Goal: Transaction & Acquisition: Purchase product/service

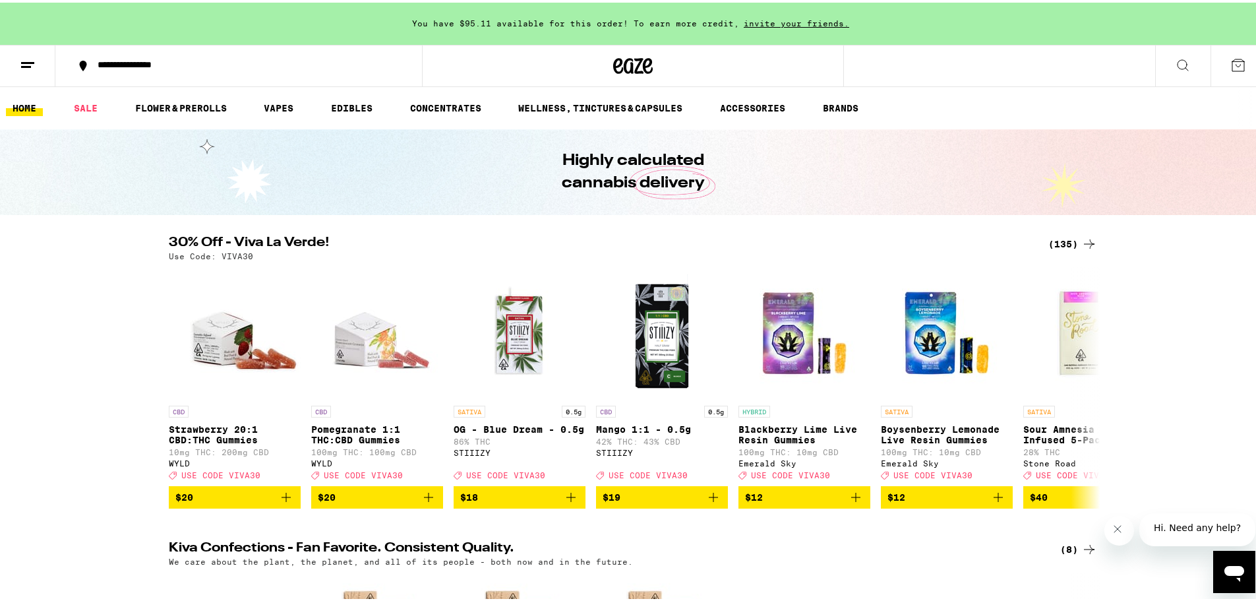
click at [1067, 238] on div "(135)" at bounding box center [1073, 241] width 49 height 16
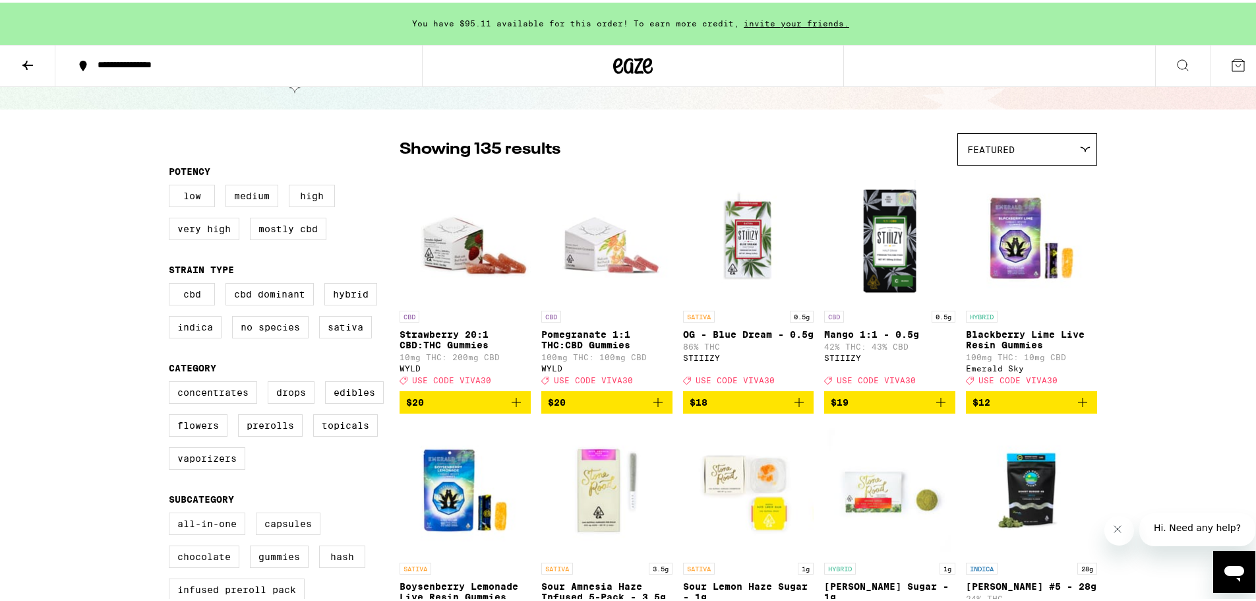
scroll to position [88, 0]
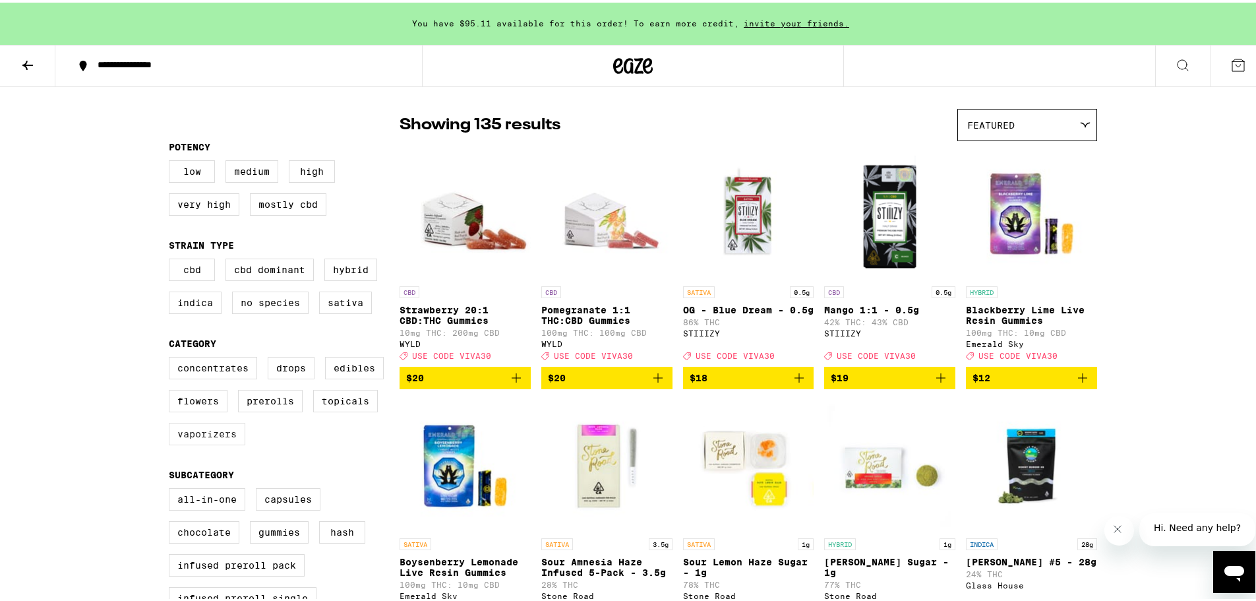
click at [216, 443] on label "Vaporizers" at bounding box center [207, 431] width 77 height 22
click at [172, 357] on input "Vaporizers" at bounding box center [171, 356] width 1 height 1
checkbox input "true"
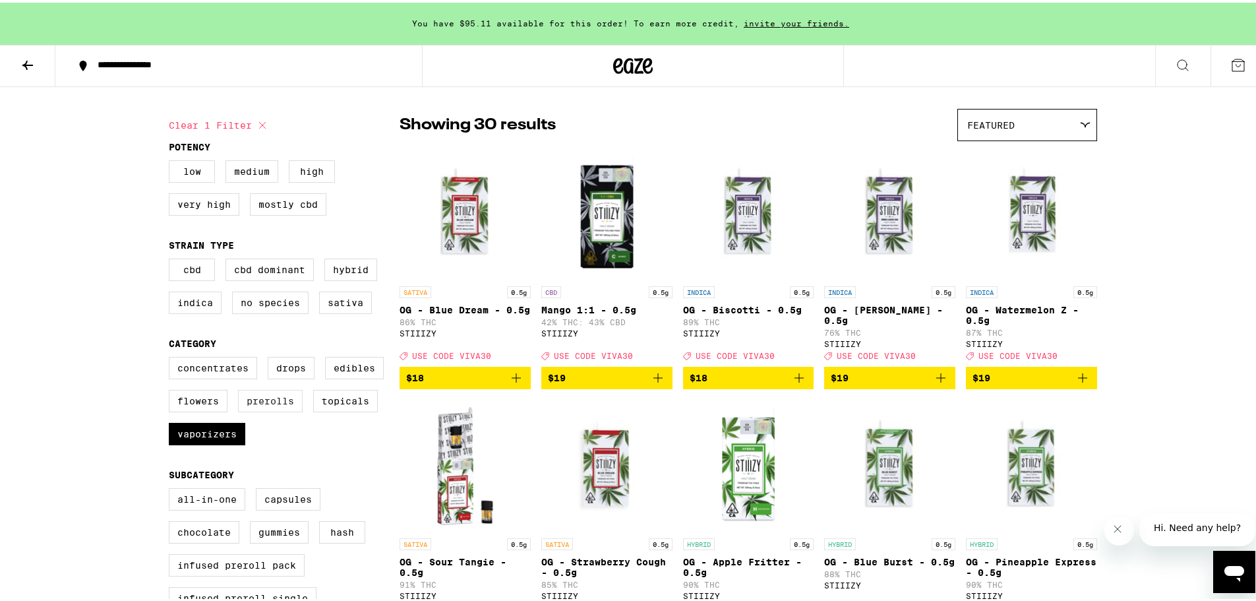
click at [238, 410] on label "Prerolls" at bounding box center [270, 398] width 65 height 22
click at [172, 357] on input "Prerolls" at bounding box center [171, 356] width 1 height 1
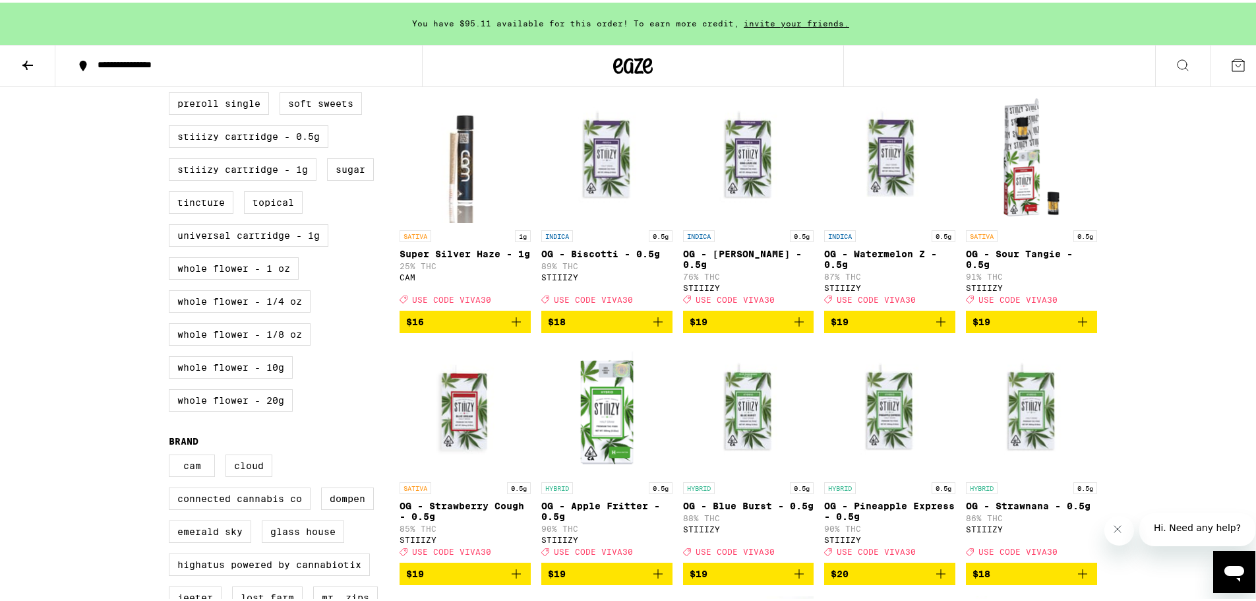
scroll to position [440, 0]
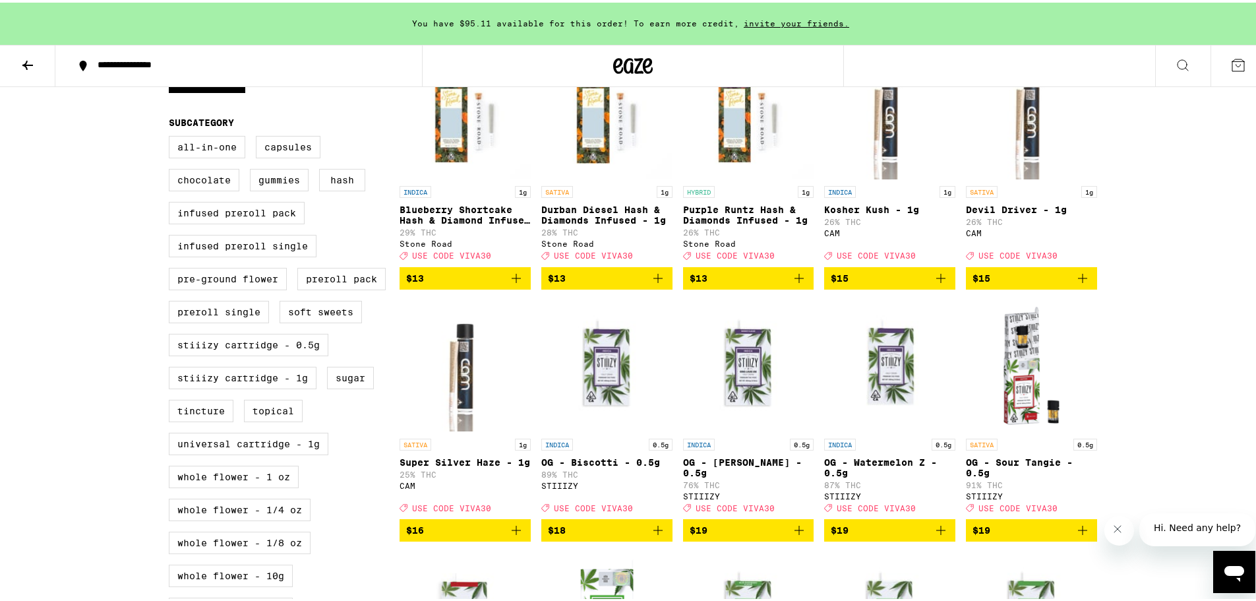
click at [238, 57] on label "Prerolls" at bounding box center [270, 46] width 65 height 22
click at [172, 5] on input "Prerolls" at bounding box center [171, 4] width 1 height 1
checkbox input "false"
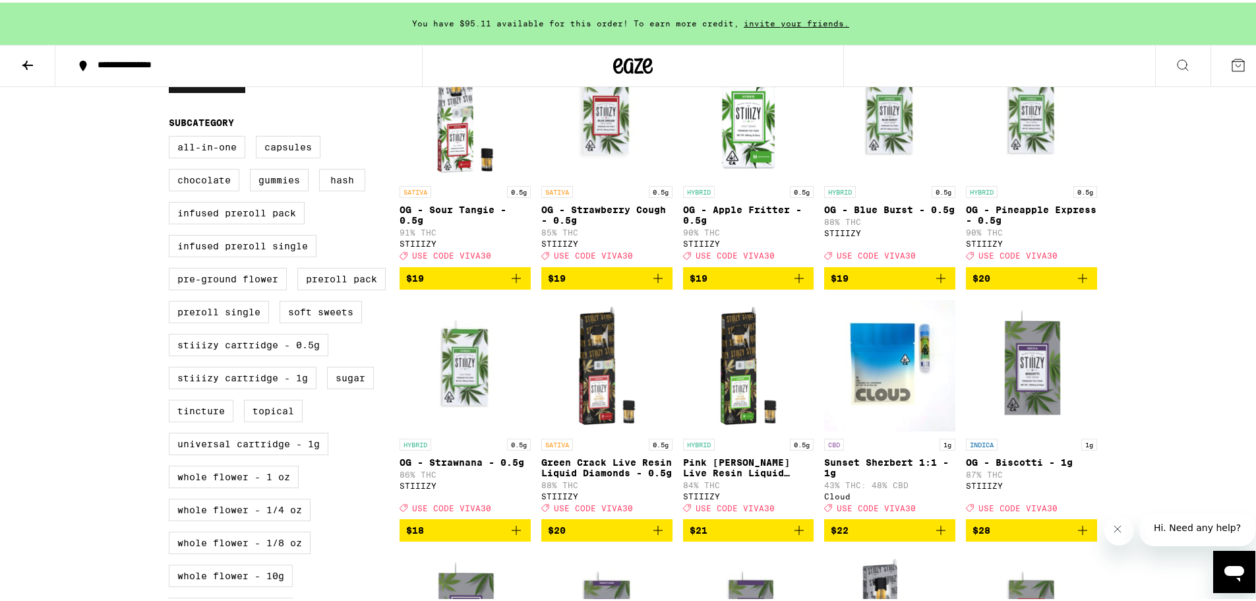
click at [224, 90] on label "Vaporizers" at bounding box center [207, 79] width 77 height 22
click at [172, 5] on input "Vaporizers" at bounding box center [171, 4] width 1 height 1
checkbox input "false"
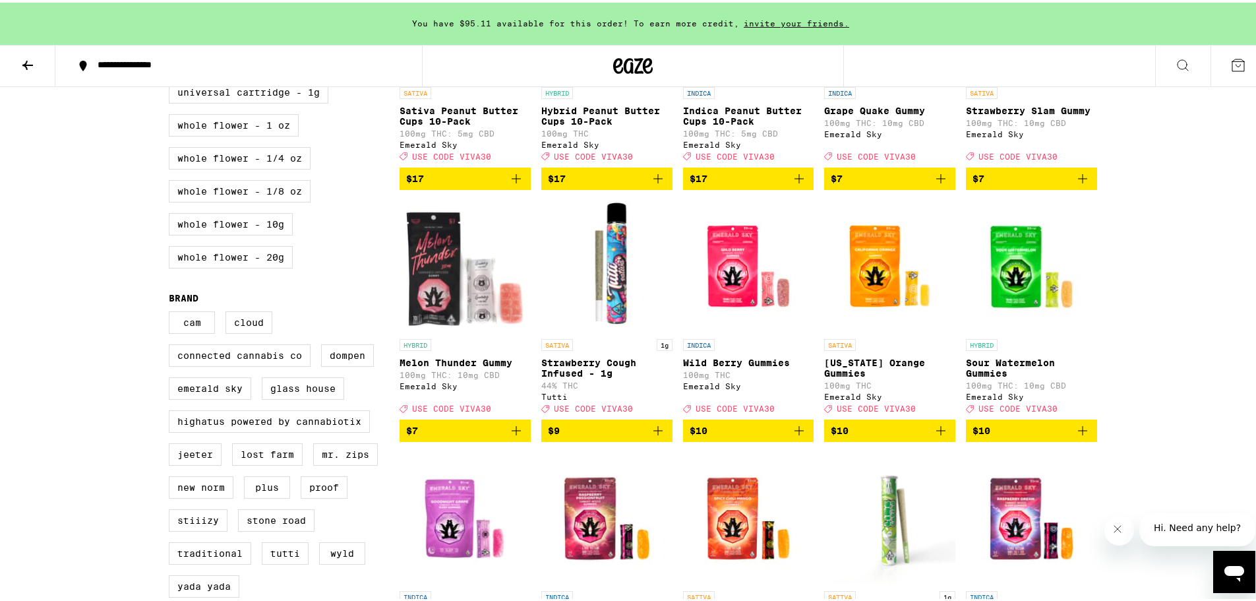
click at [274, 35] on label "STIIIZY Cartridge - 1g" at bounding box center [243, 24] width 148 height 22
checkbox input "true"
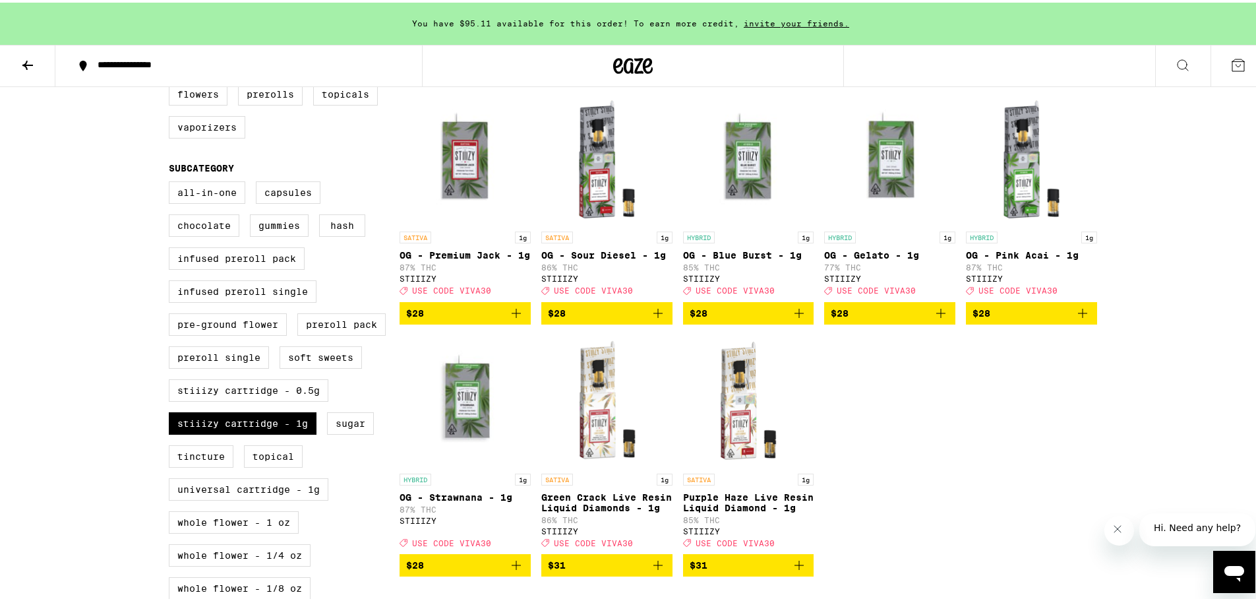
scroll to position [176, 0]
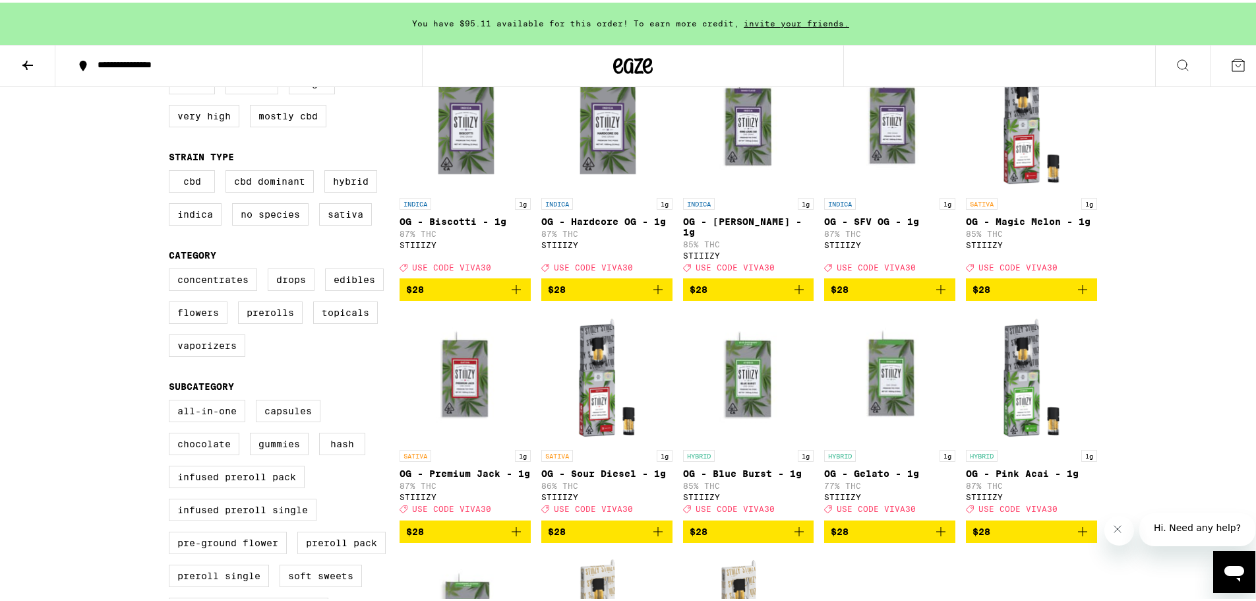
click at [32, 59] on icon at bounding box center [28, 63] width 16 height 16
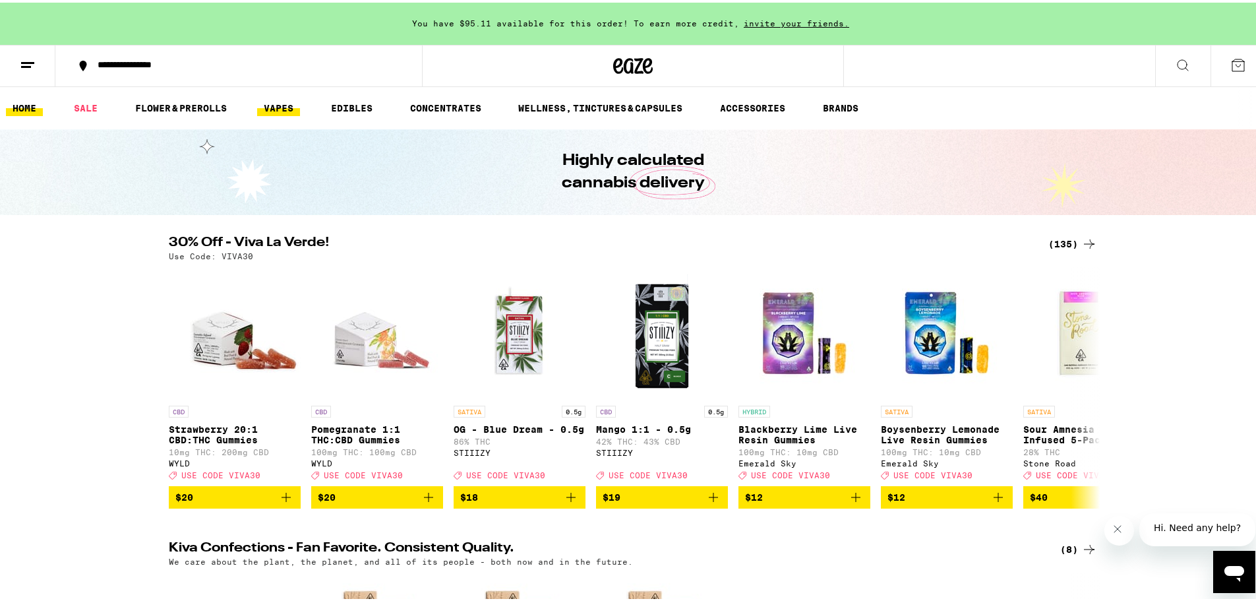
click at [300, 102] on link "VAPES" at bounding box center [278, 106] width 43 height 16
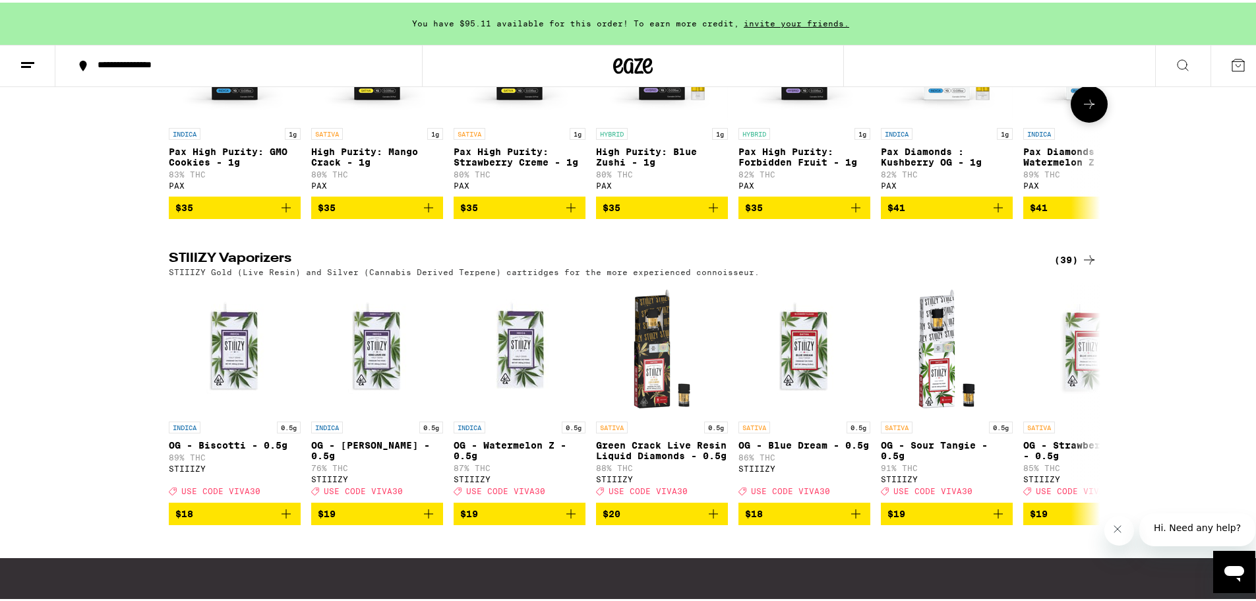
scroll to position [1383, 0]
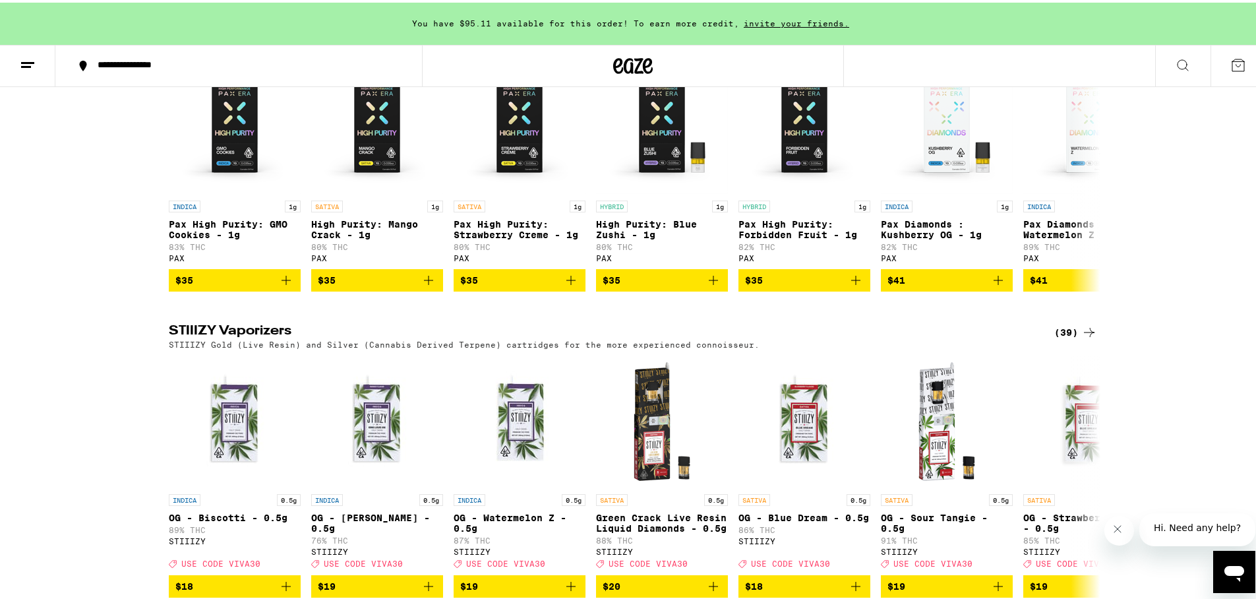
click at [1069, 44] on div "(19)" at bounding box center [1076, 36] width 43 height 16
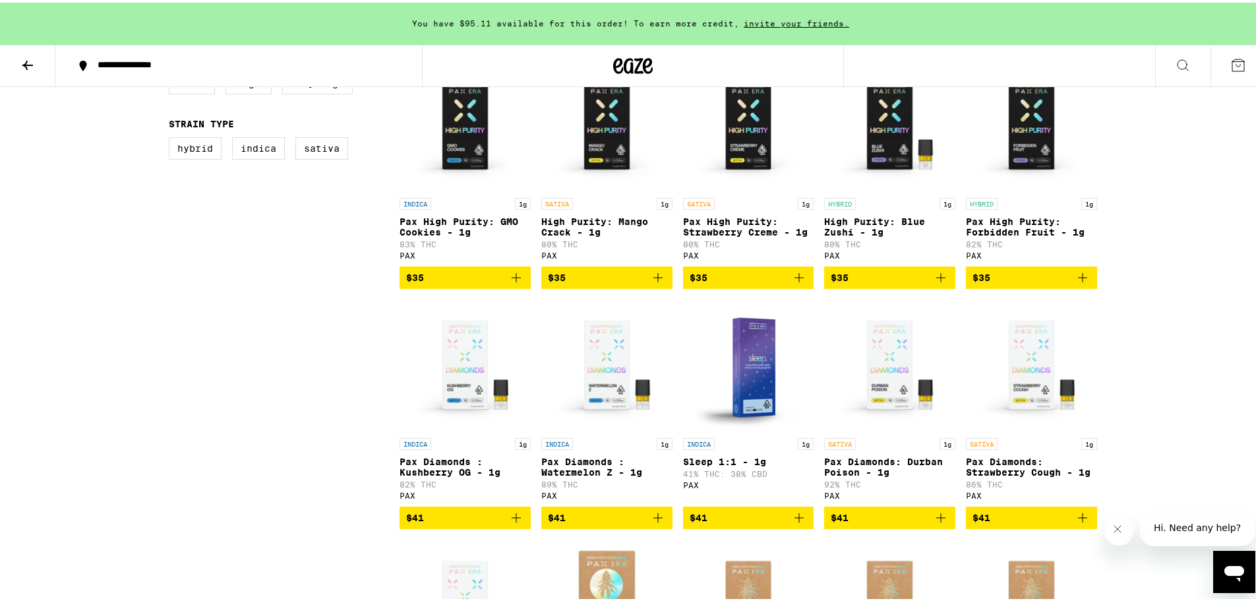
scroll to position [88, 0]
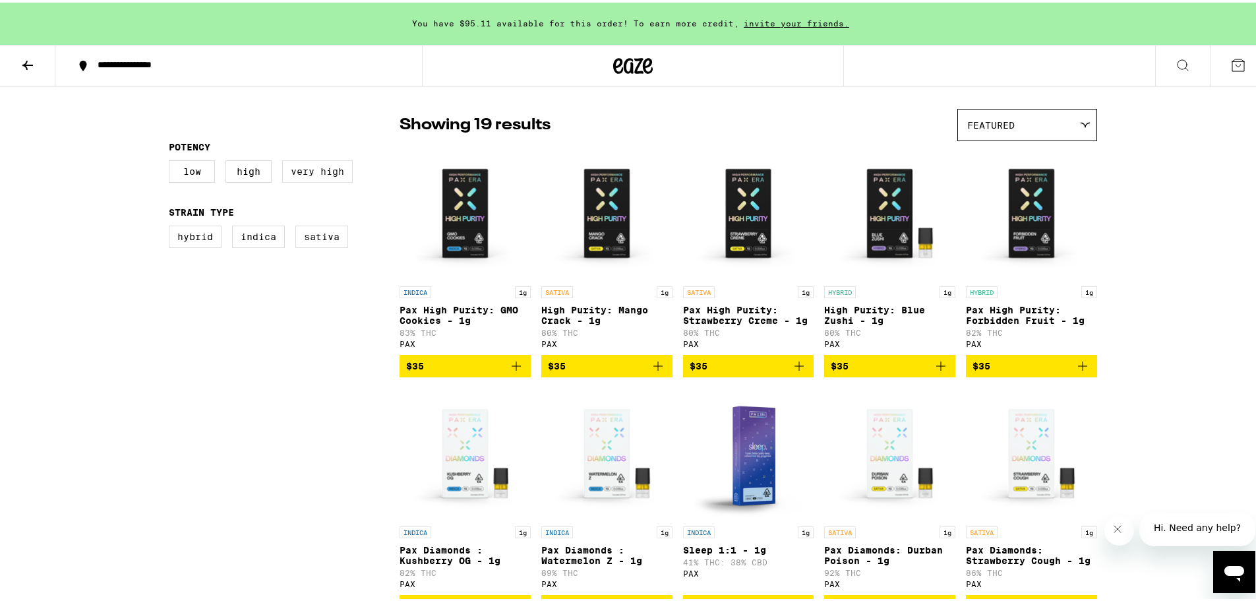
click at [348, 173] on label "Very High" at bounding box center [317, 169] width 71 height 22
click at [172, 160] on input "Very High" at bounding box center [171, 160] width 1 height 1
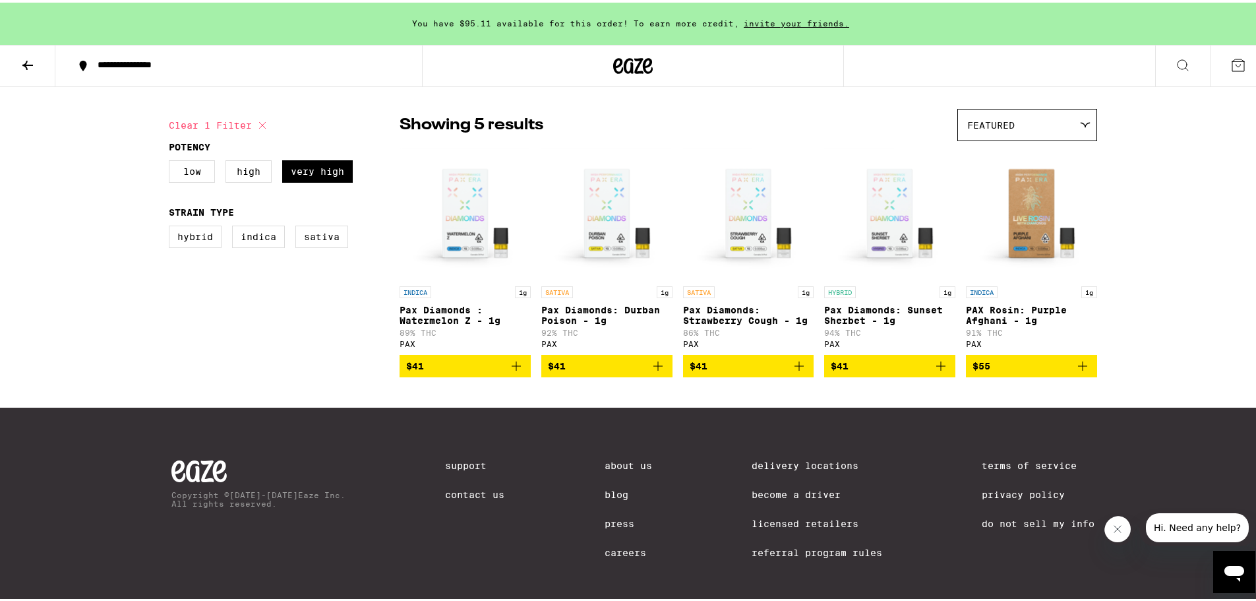
click at [943, 371] on icon "Add to bag" at bounding box center [941, 364] width 16 height 16
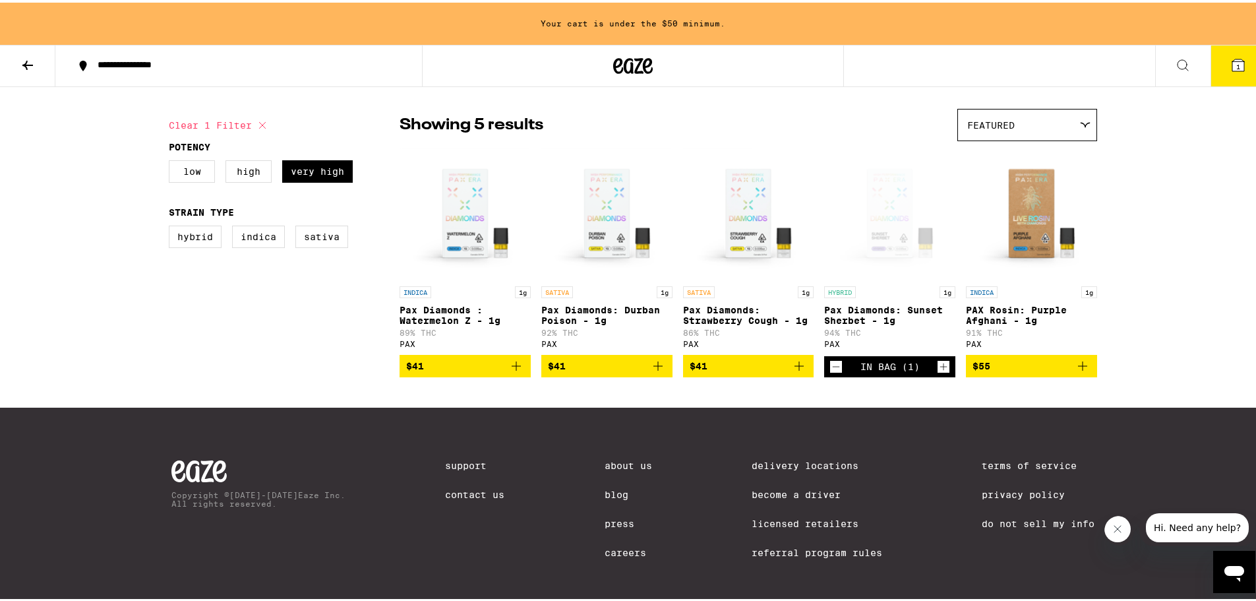
click at [662, 375] on button "$41" at bounding box center [607, 363] width 131 height 22
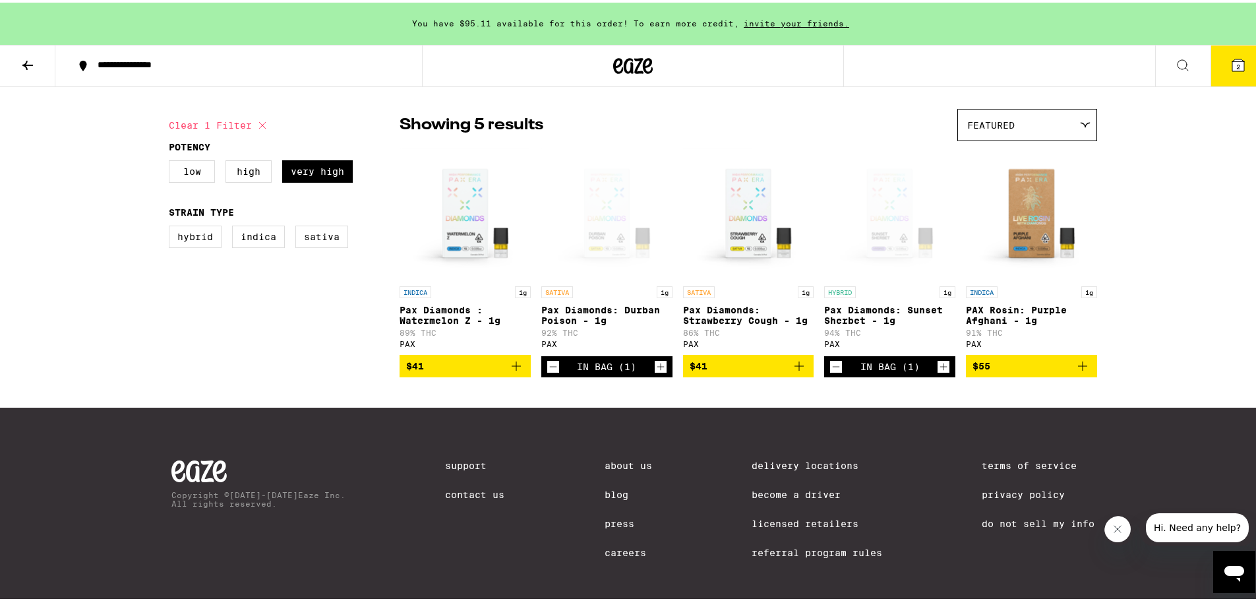
click at [939, 372] on icon "Increment" at bounding box center [944, 364] width 12 height 16
click at [556, 375] on div "In Bag (1)" at bounding box center [607, 364] width 131 height 21
click at [542, 375] on div "In Bag (1)" at bounding box center [607, 364] width 131 height 21
click at [548, 372] on icon "Decrement" at bounding box center [553, 364] width 12 height 16
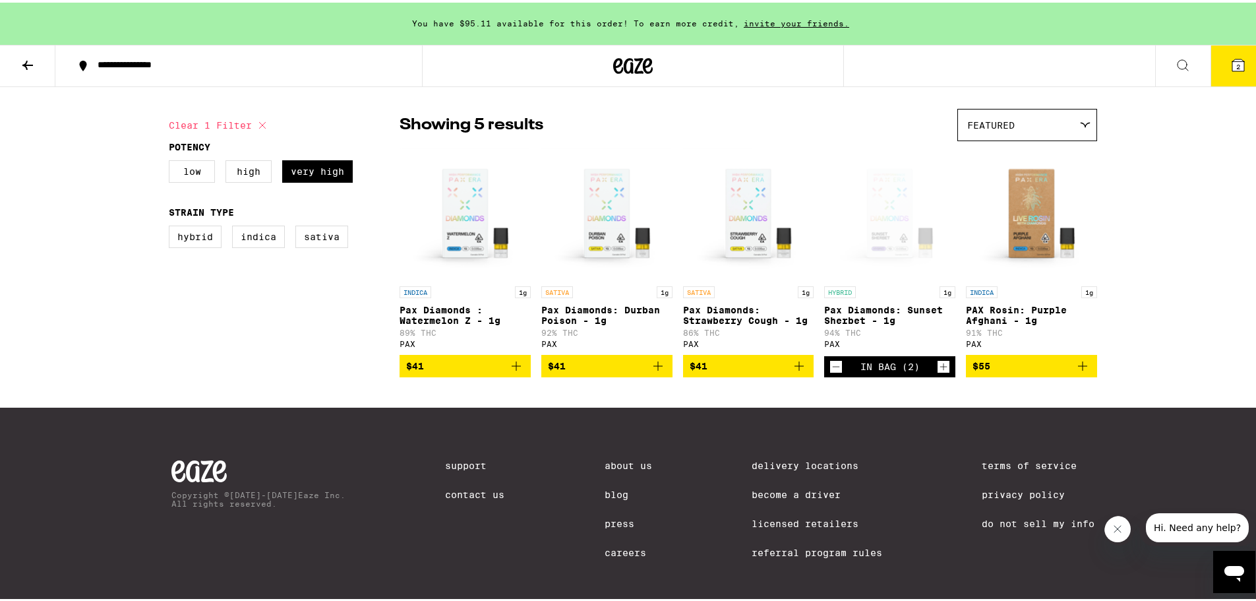
click at [830, 372] on icon "Decrement" at bounding box center [836, 364] width 12 height 16
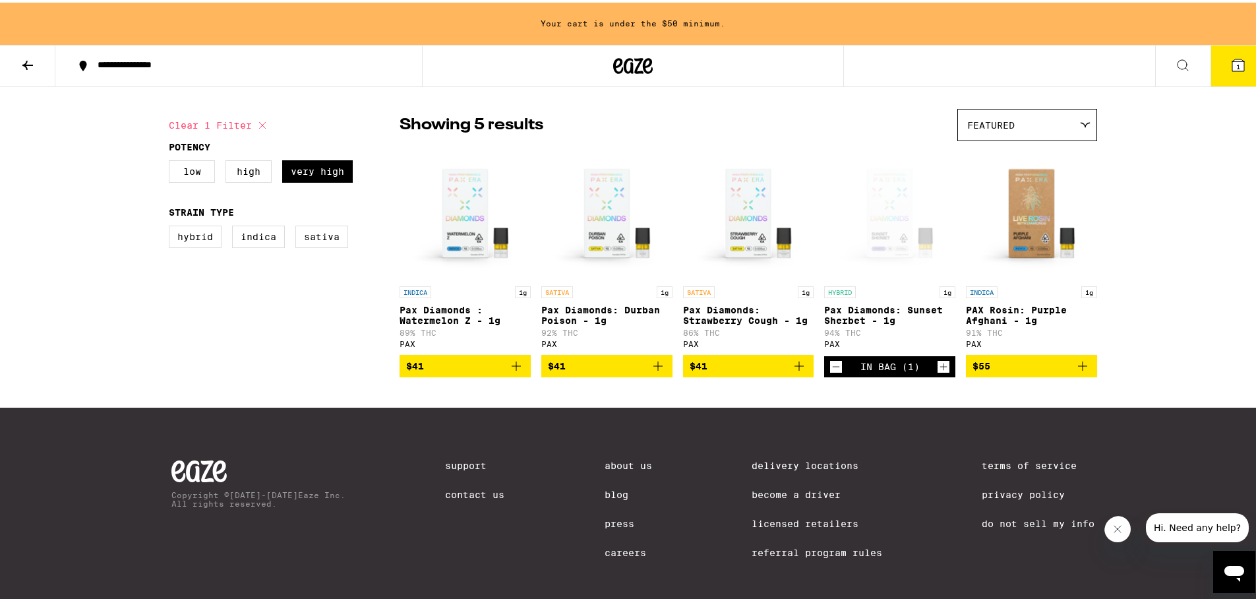
click at [830, 372] on icon "Decrement" at bounding box center [836, 364] width 12 height 16
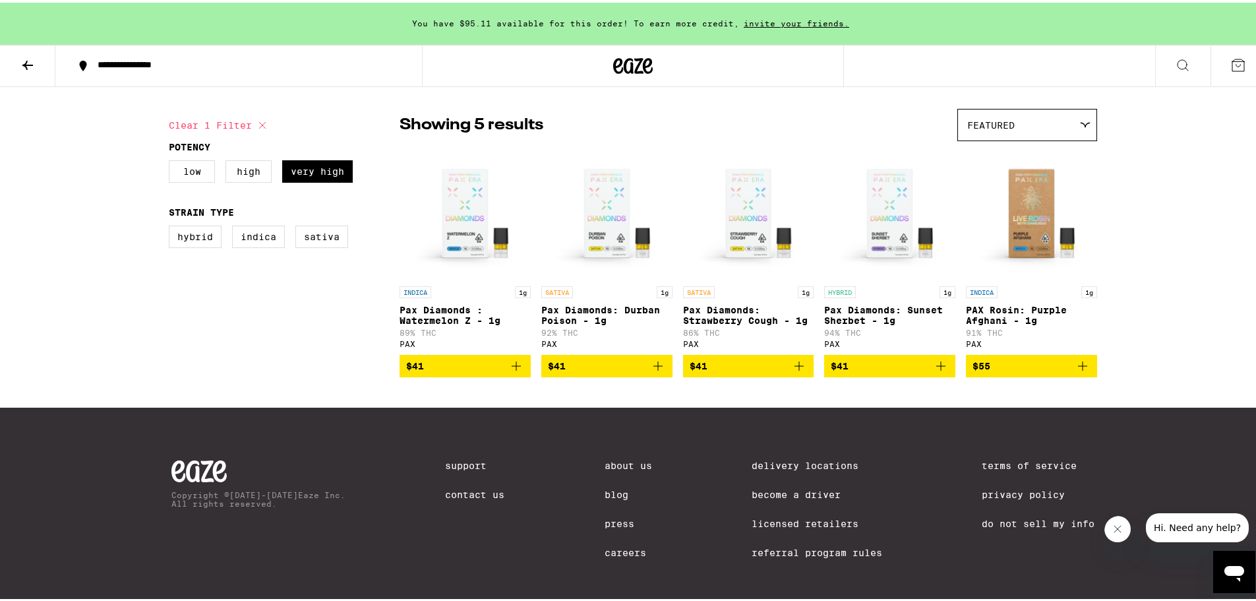
checkbox input "false"
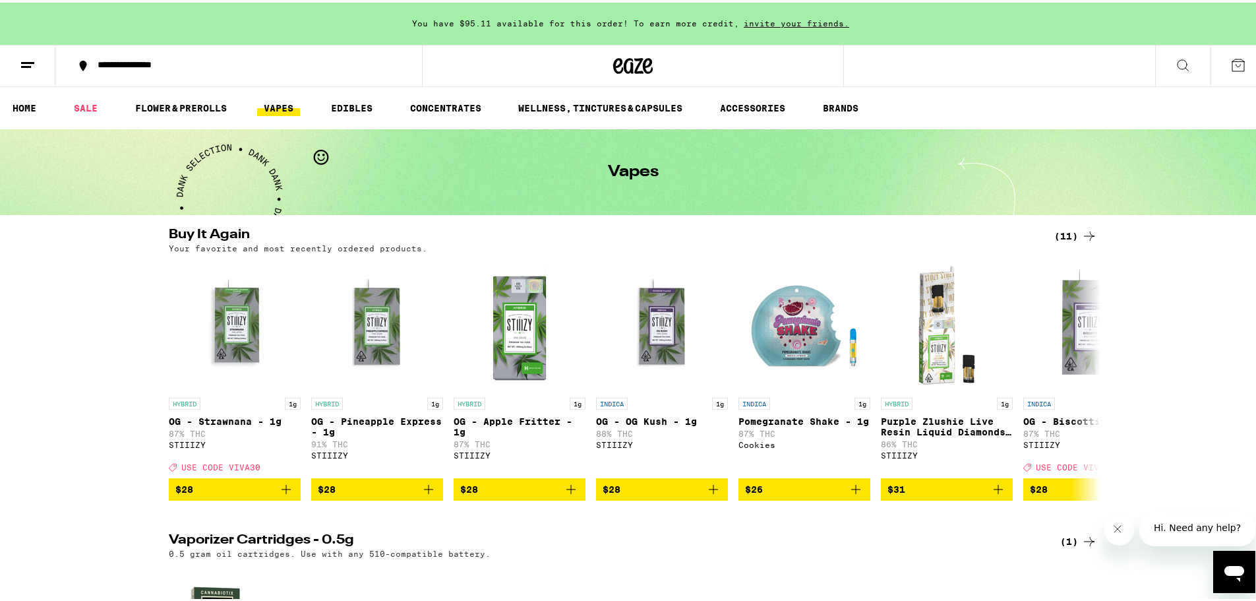
click at [1061, 232] on div "(11)" at bounding box center [1076, 234] width 43 height 16
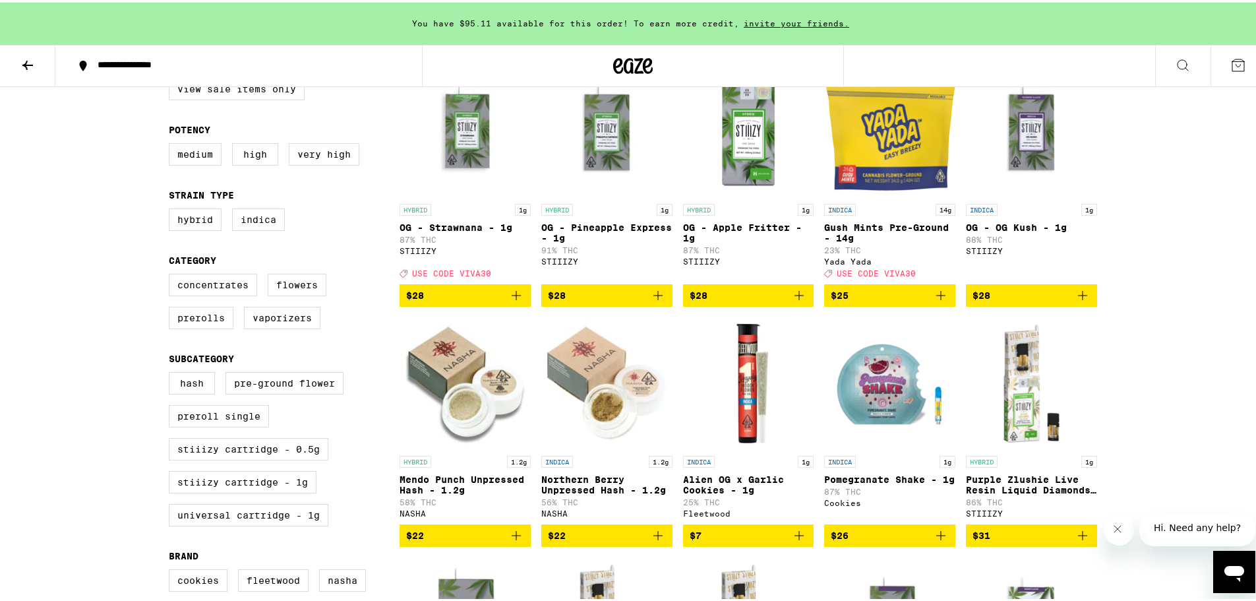
scroll to position [176, 0]
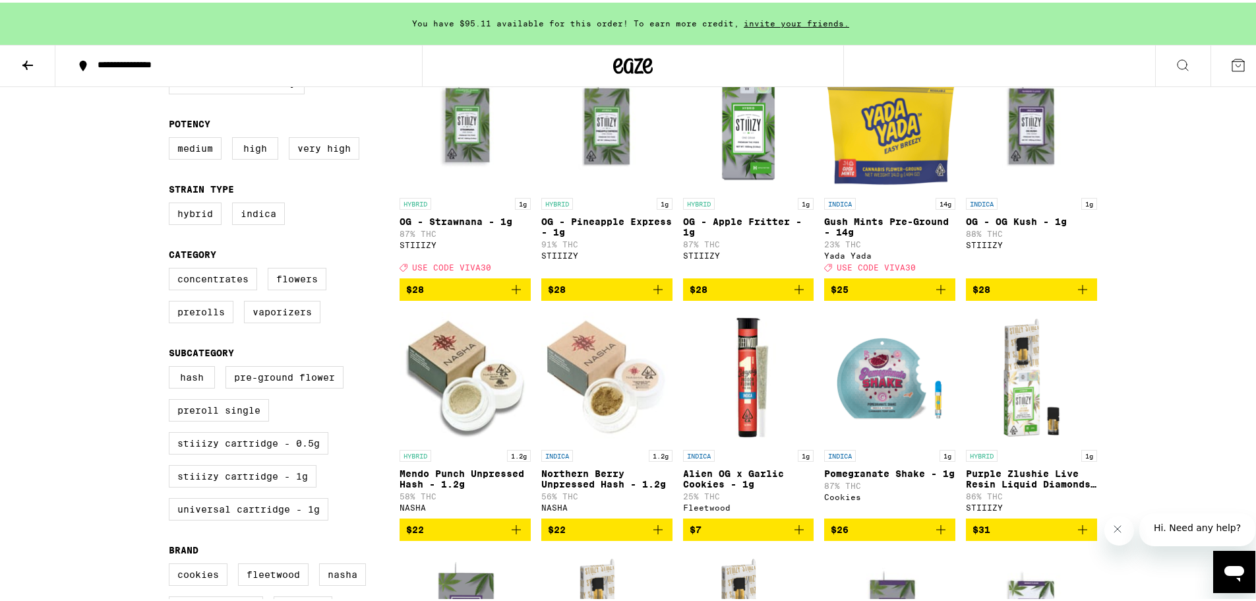
click at [940, 295] on icon "Add to bag" at bounding box center [941, 287] width 16 height 16
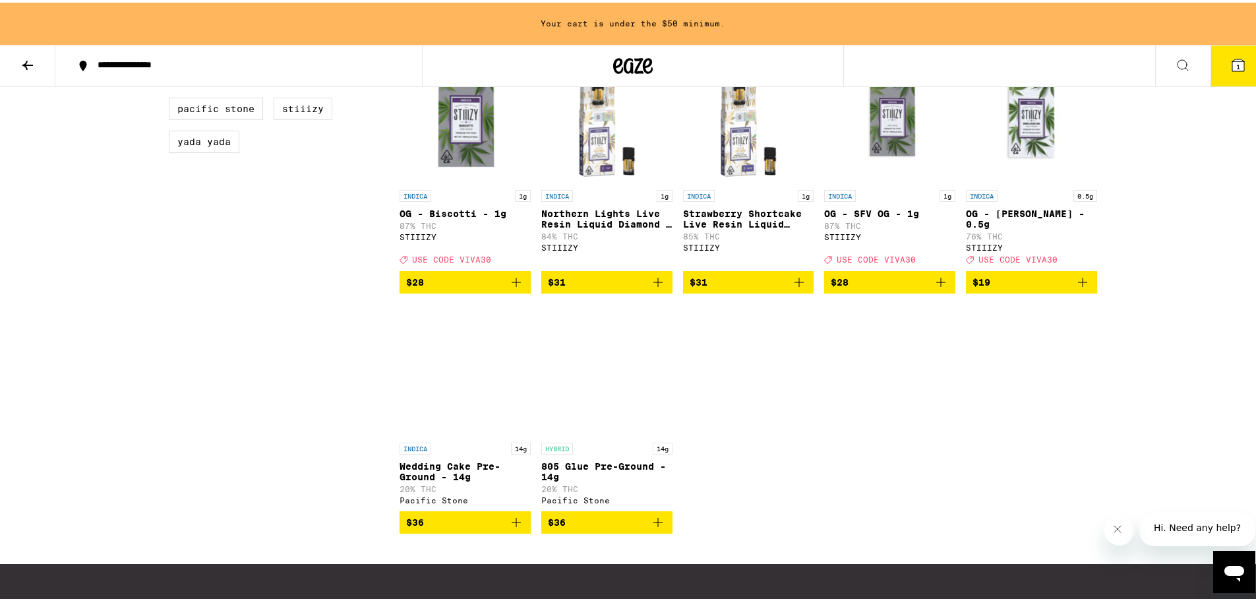
scroll to position [704, 0]
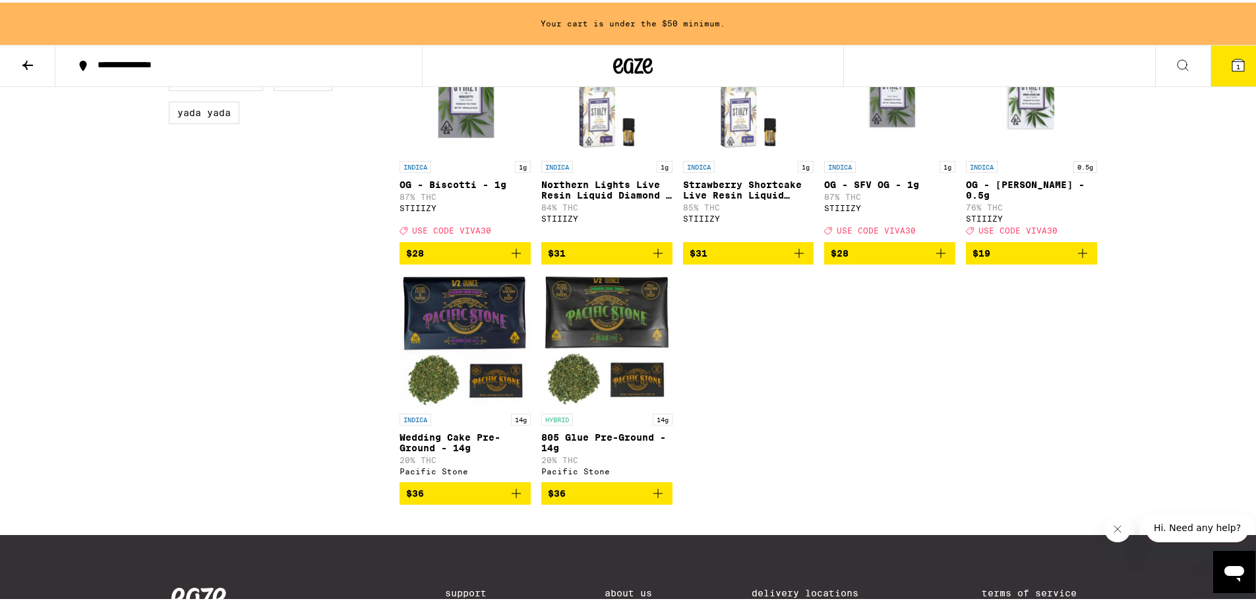
click at [936, 259] on icon "Add to bag" at bounding box center [941, 251] width 16 height 16
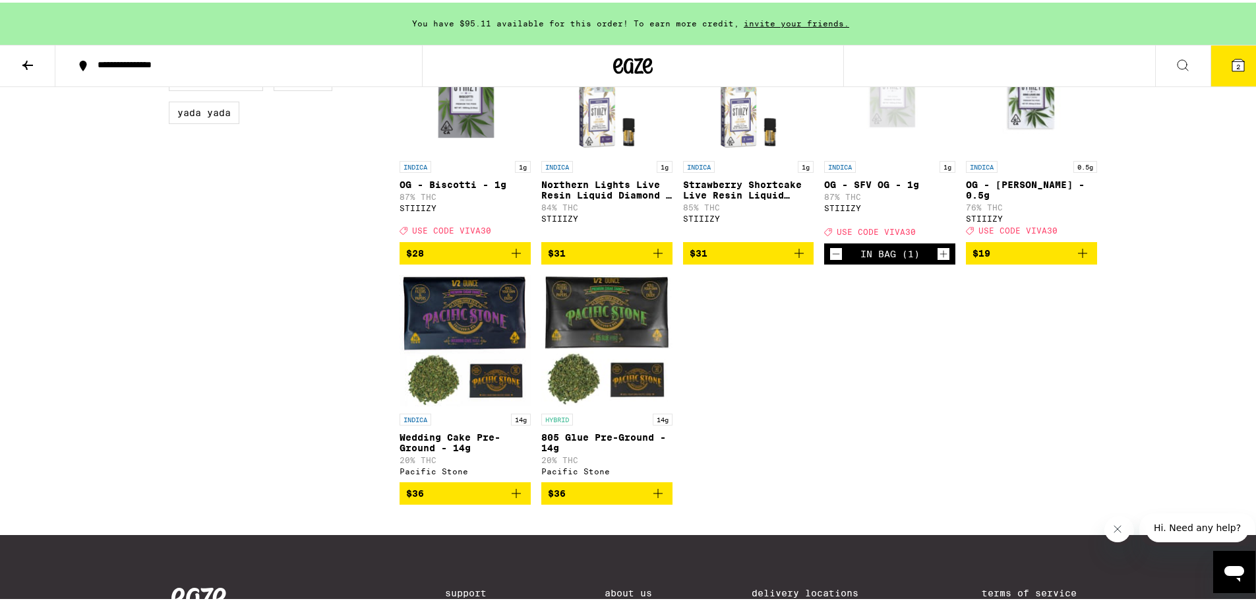
click at [358, 348] on div "Sale View Sale Items Only Potency Medium High Very High Strain Type Hybrid Indi…" at bounding box center [284, 6] width 231 height 1032
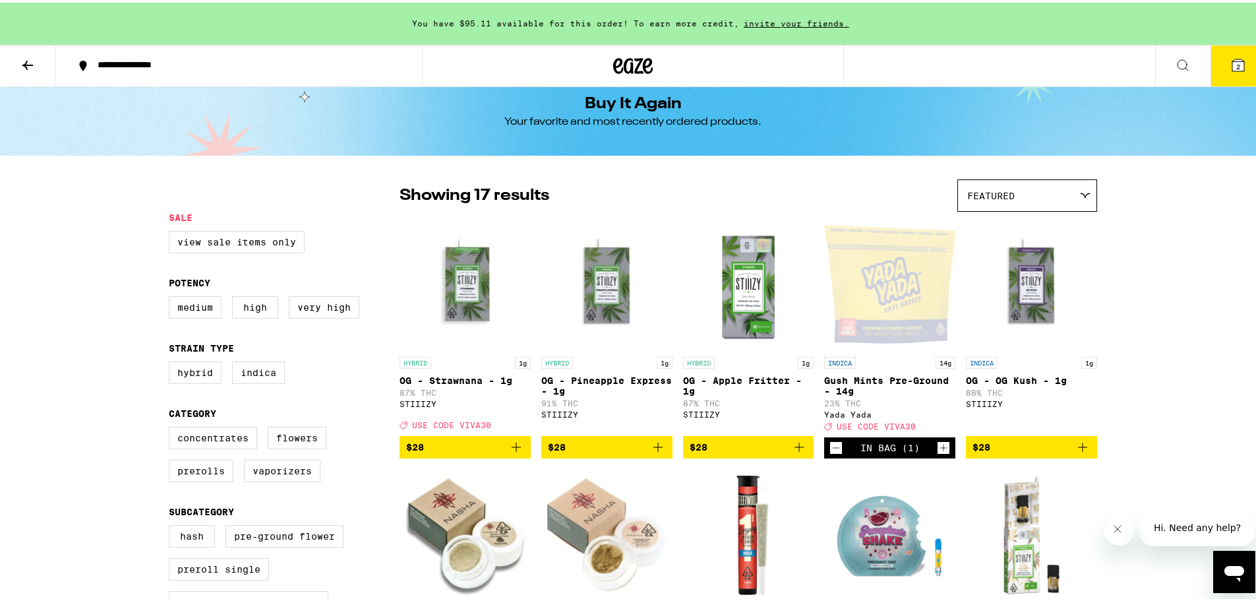
scroll to position [0, 0]
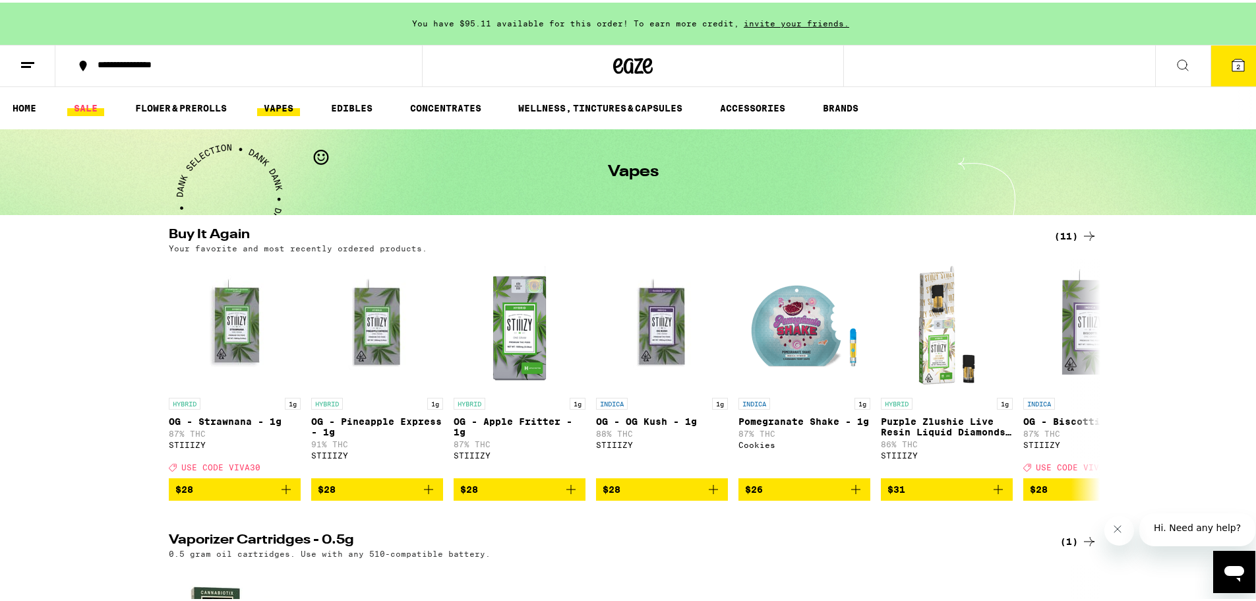
click at [82, 104] on link "SALE" at bounding box center [85, 106] width 37 height 16
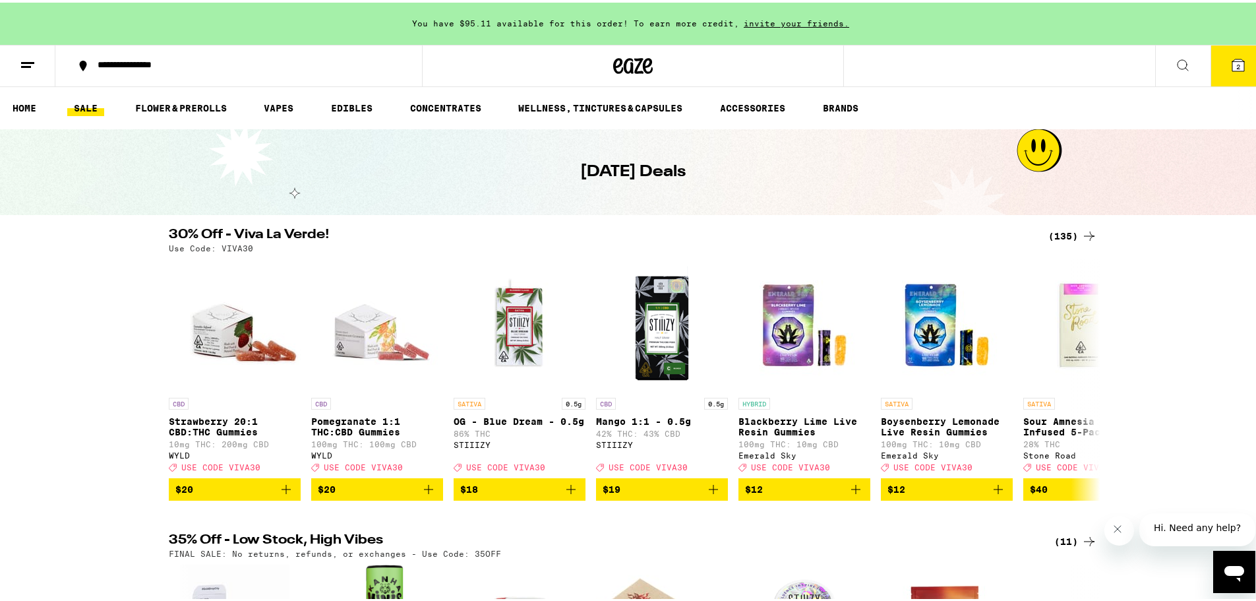
click at [1060, 233] on div "(135)" at bounding box center [1073, 234] width 49 height 16
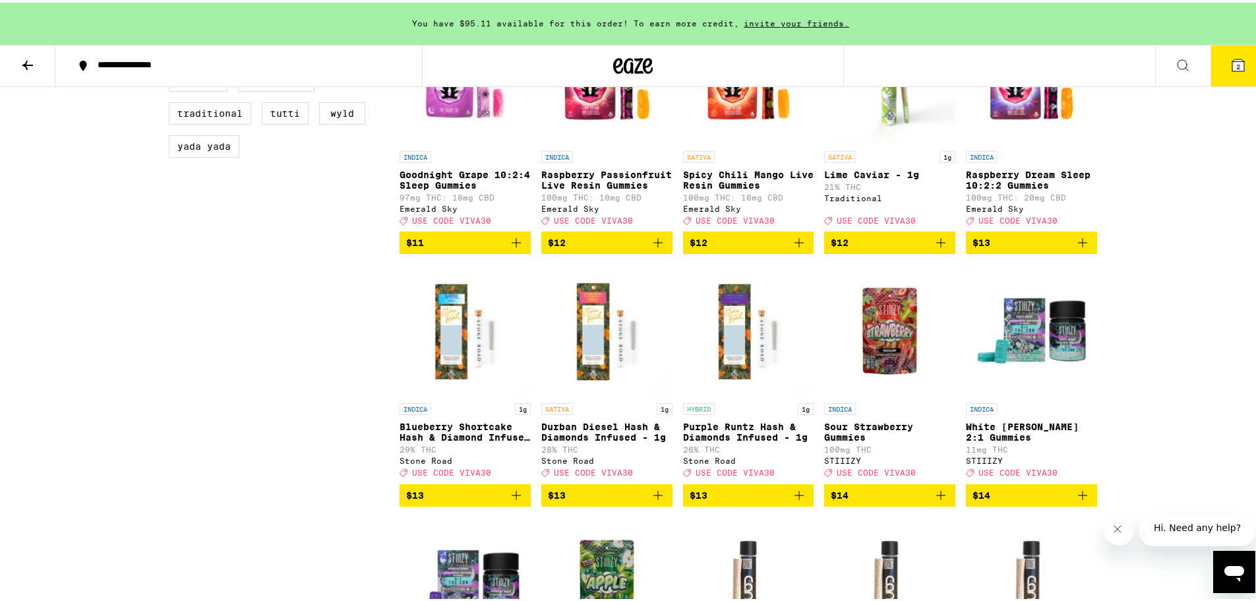
scroll to position [791, 0]
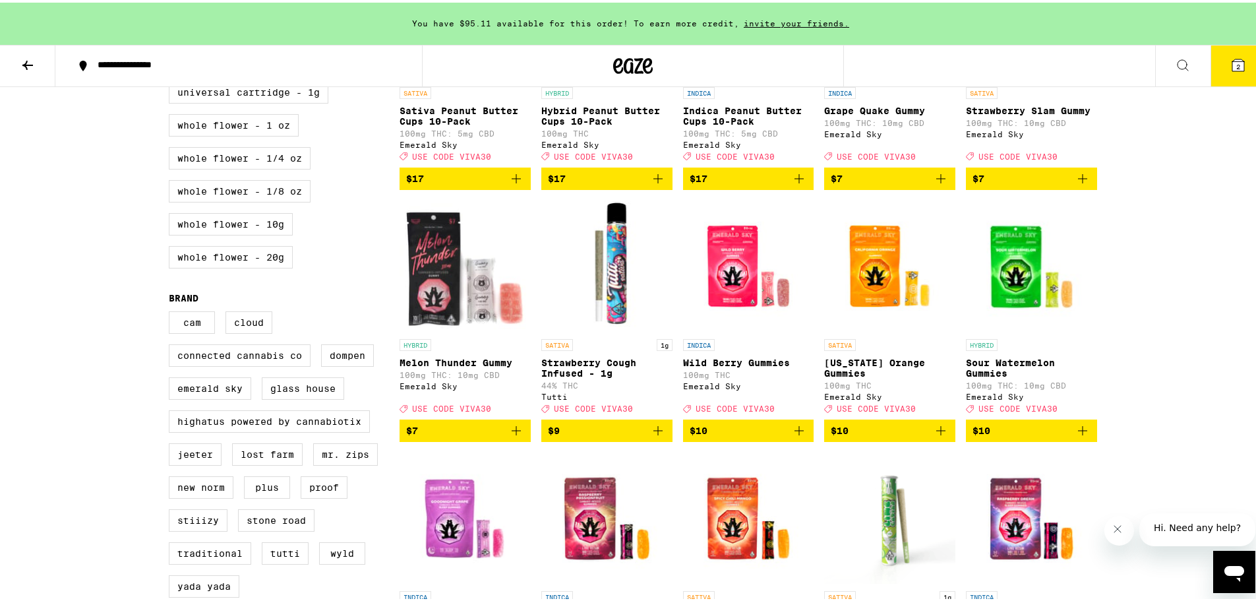
click at [253, 35] on label "STIIIZY Cartridge - 1g" at bounding box center [243, 24] width 148 height 22
checkbox input "true"
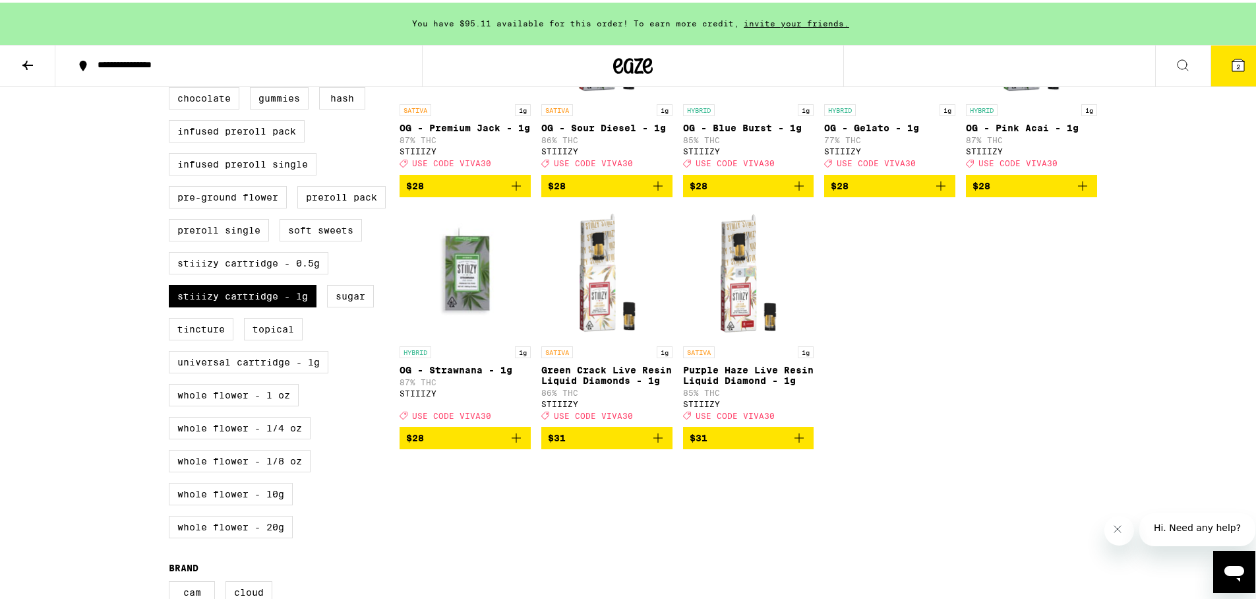
scroll to position [528, 0]
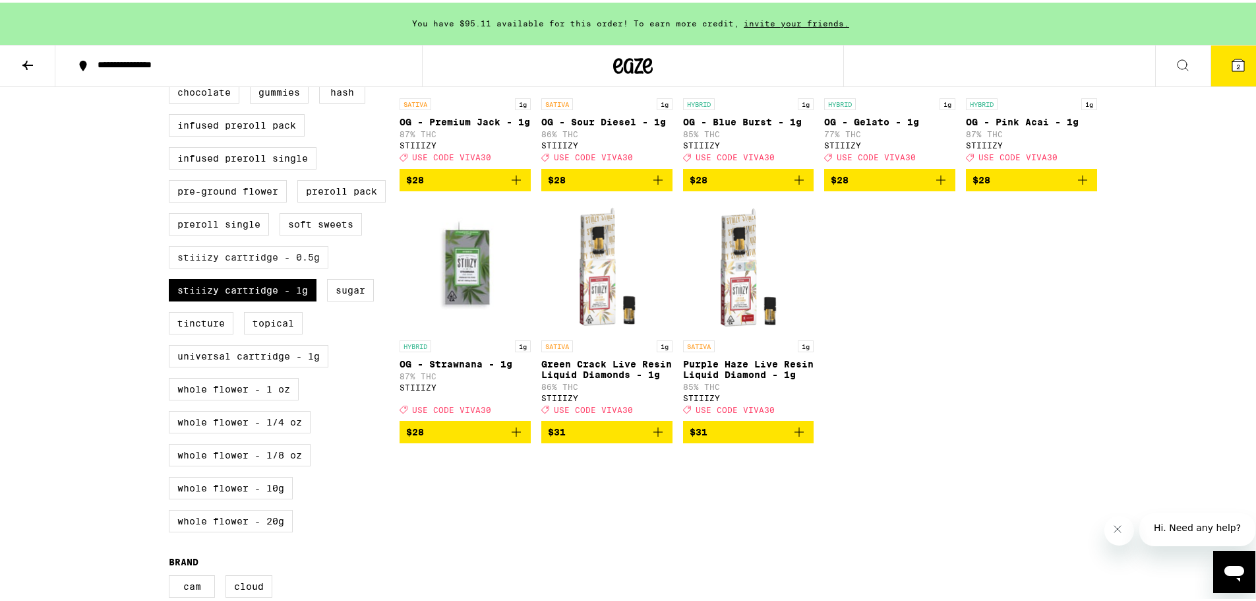
click at [264, 266] on label "STIIIZY Cartridge - 0.5g" at bounding box center [249, 254] width 160 height 22
click at [172, 48] on input "STIIIZY Cartridge - 0.5g" at bounding box center [171, 47] width 1 height 1
checkbox input "true"
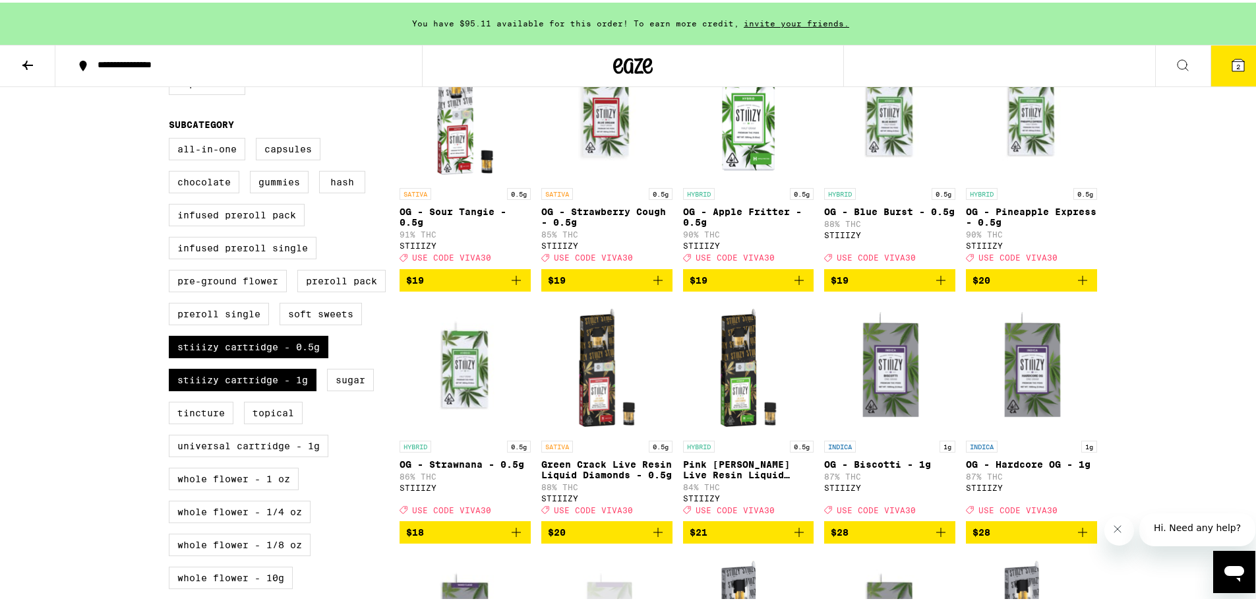
scroll to position [352, 0]
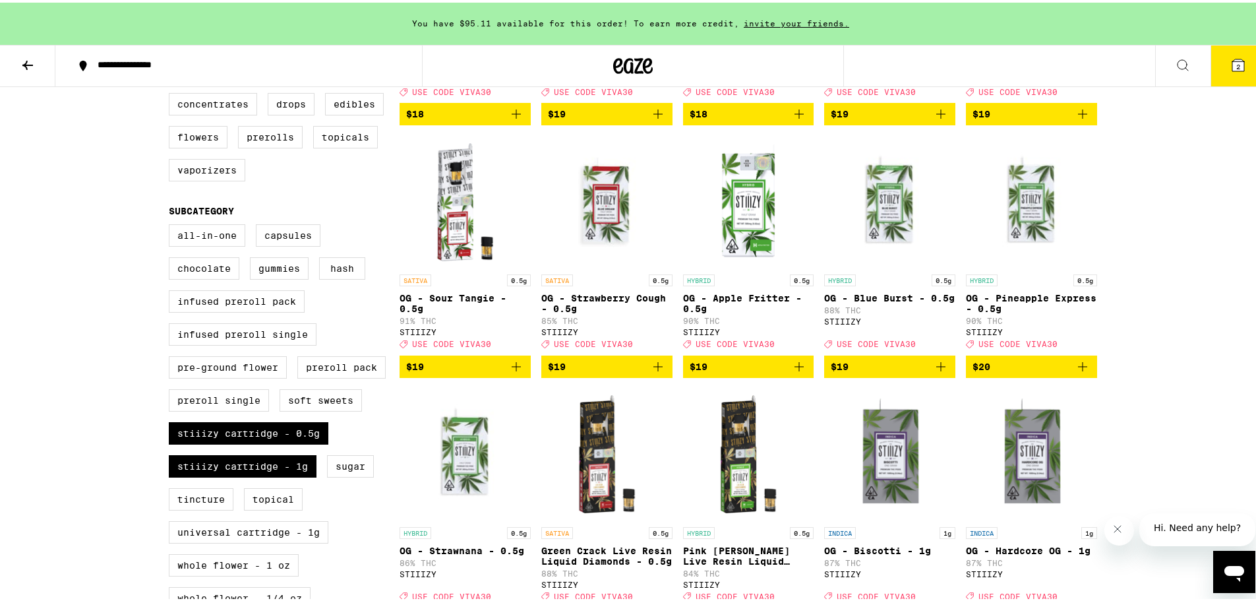
click at [1078, 369] on icon "Add to bag" at bounding box center [1082, 363] width 9 height 9
click at [800, 372] on icon "Add to bag" at bounding box center [799, 364] width 16 height 16
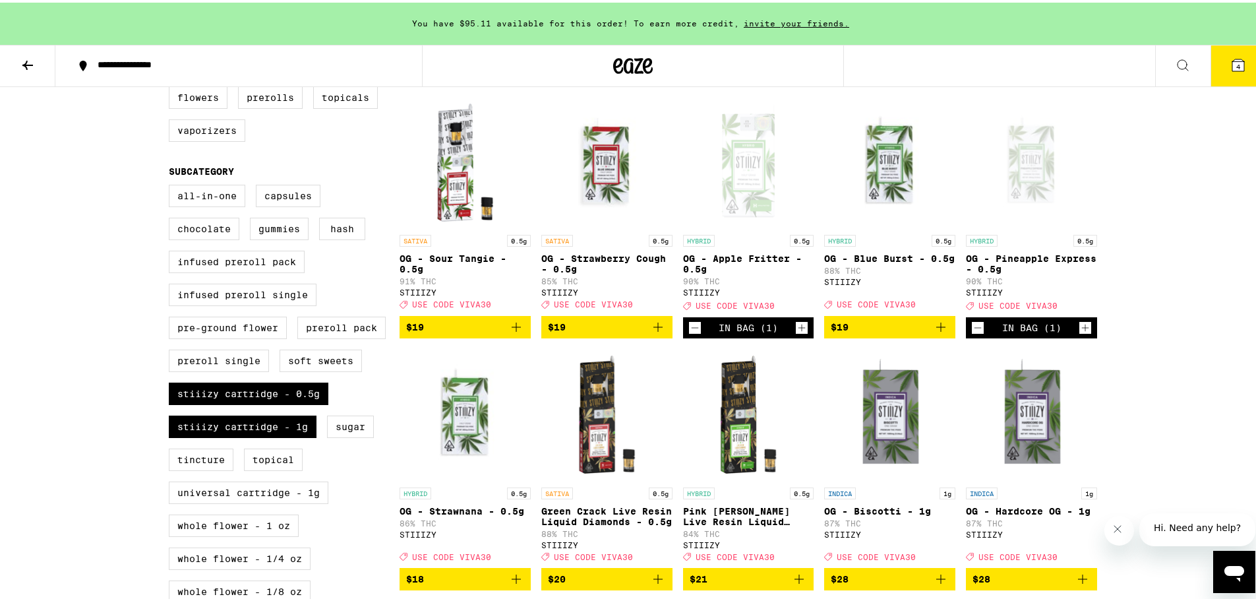
scroll to position [440, 0]
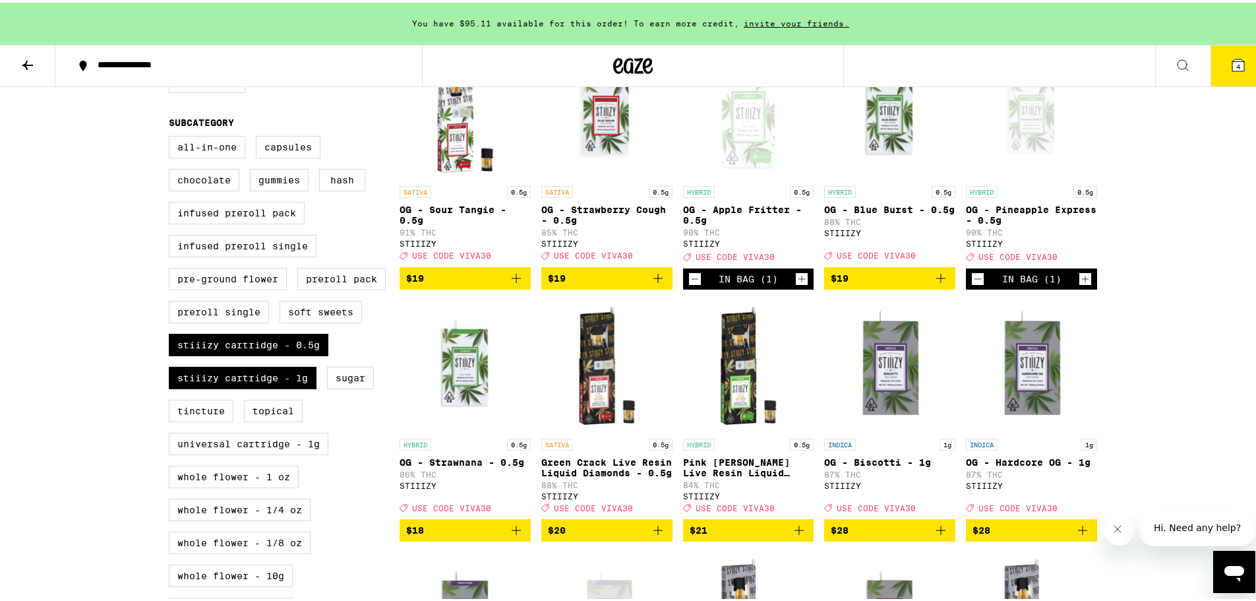
click at [803, 284] on icon "Increment" at bounding box center [802, 276] width 12 height 16
click at [1082, 284] on icon "Increment" at bounding box center [1086, 276] width 12 height 16
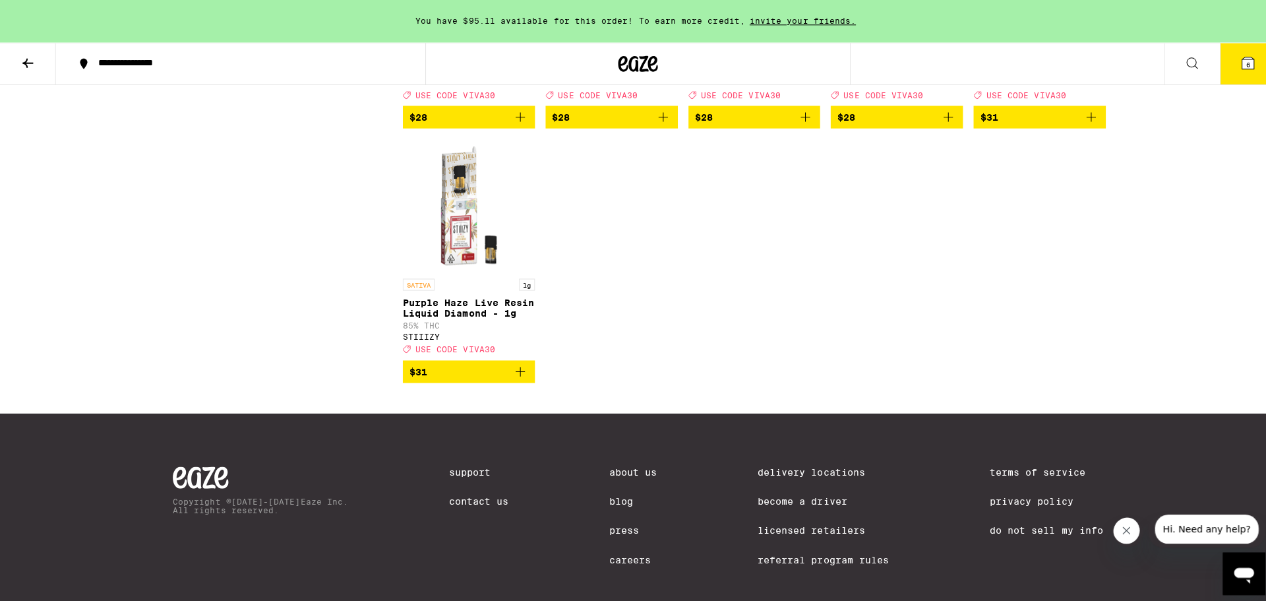
scroll to position [1407, 0]
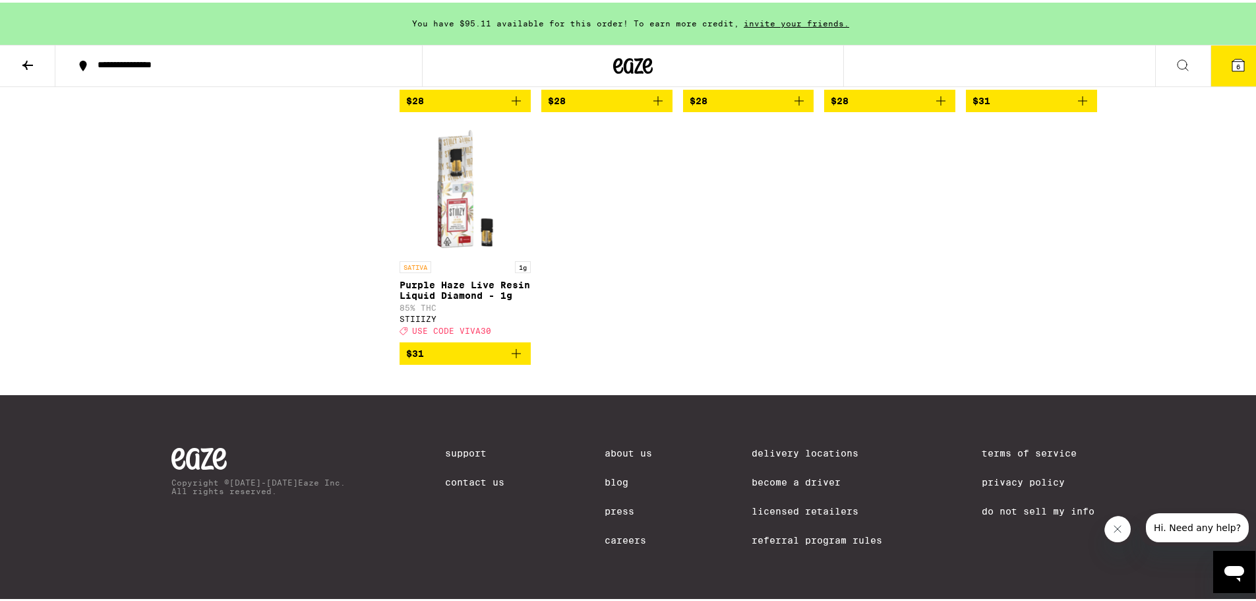
click at [516, 356] on icon "Add to bag" at bounding box center [516, 350] width 9 height 9
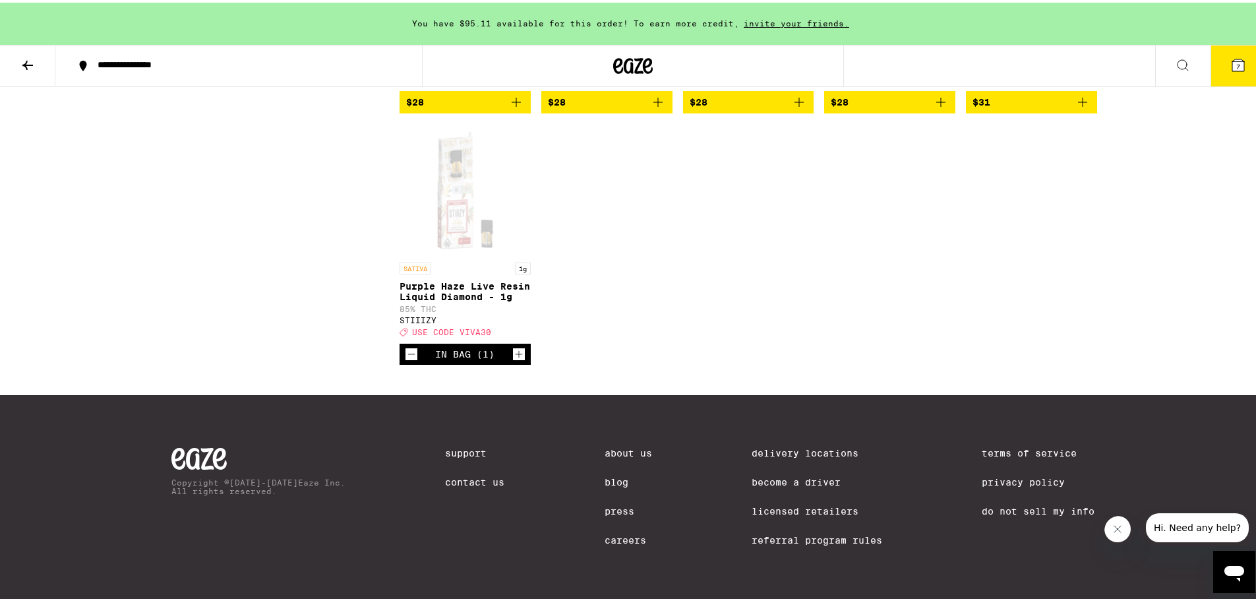
click at [406, 359] on icon "Decrement" at bounding box center [412, 352] width 12 height 16
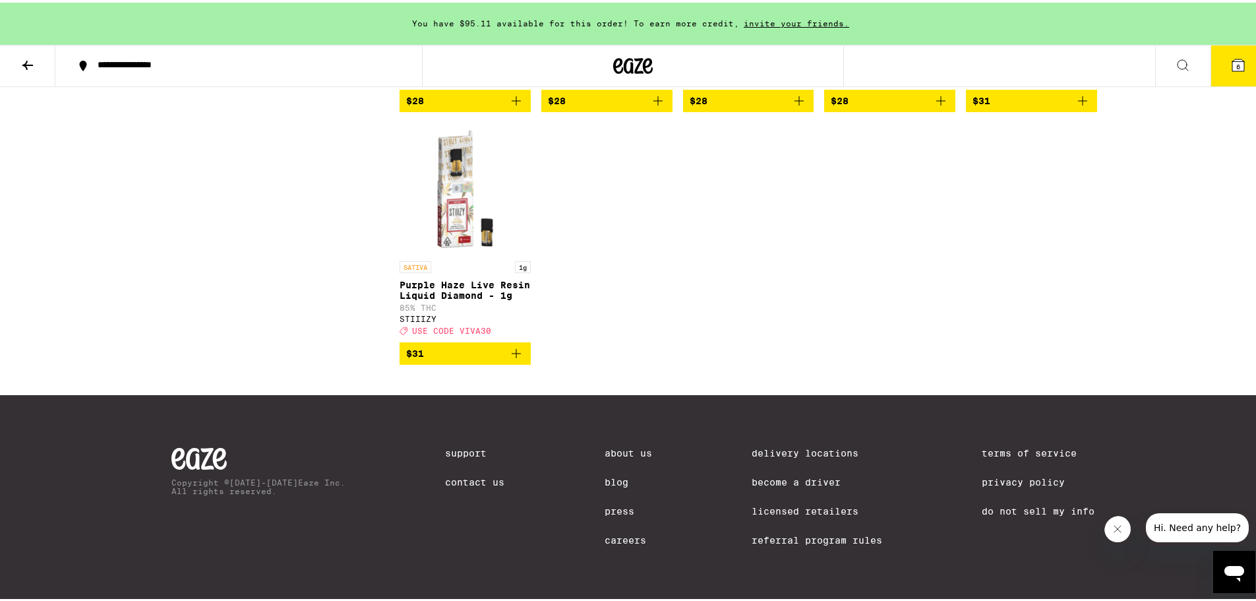
click at [1225, 55] on button "6" at bounding box center [1238, 63] width 55 height 41
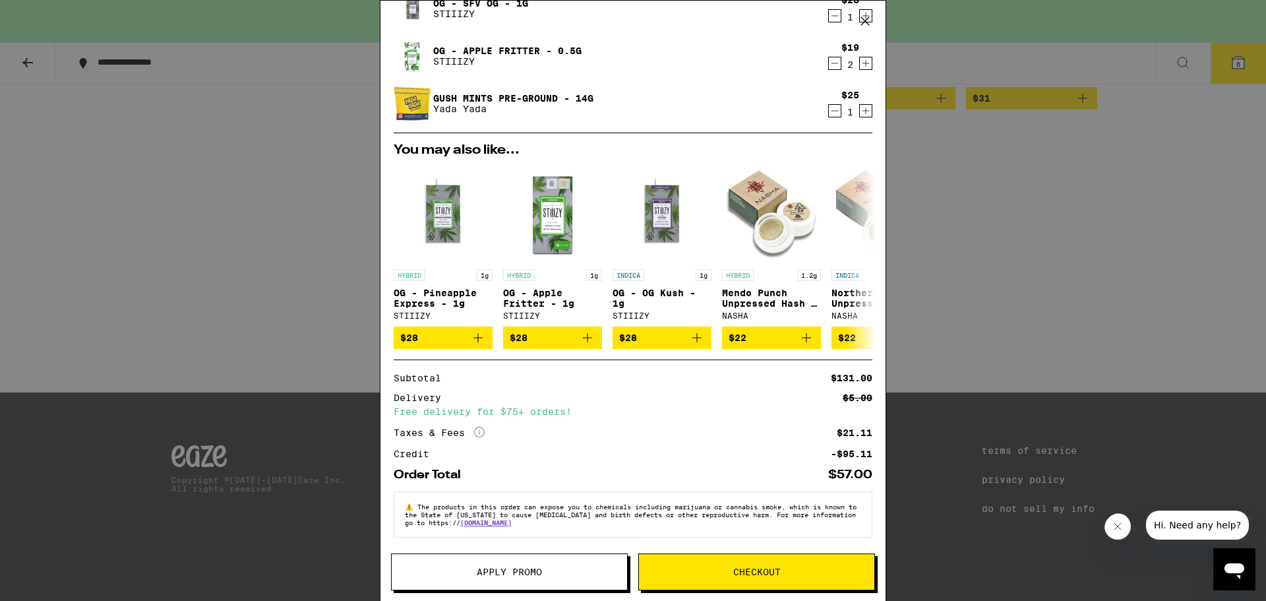
scroll to position [176, 0]
click at [560, 580] on button "Apply Promo" at bounding box center [509, 571] width 237 height 37
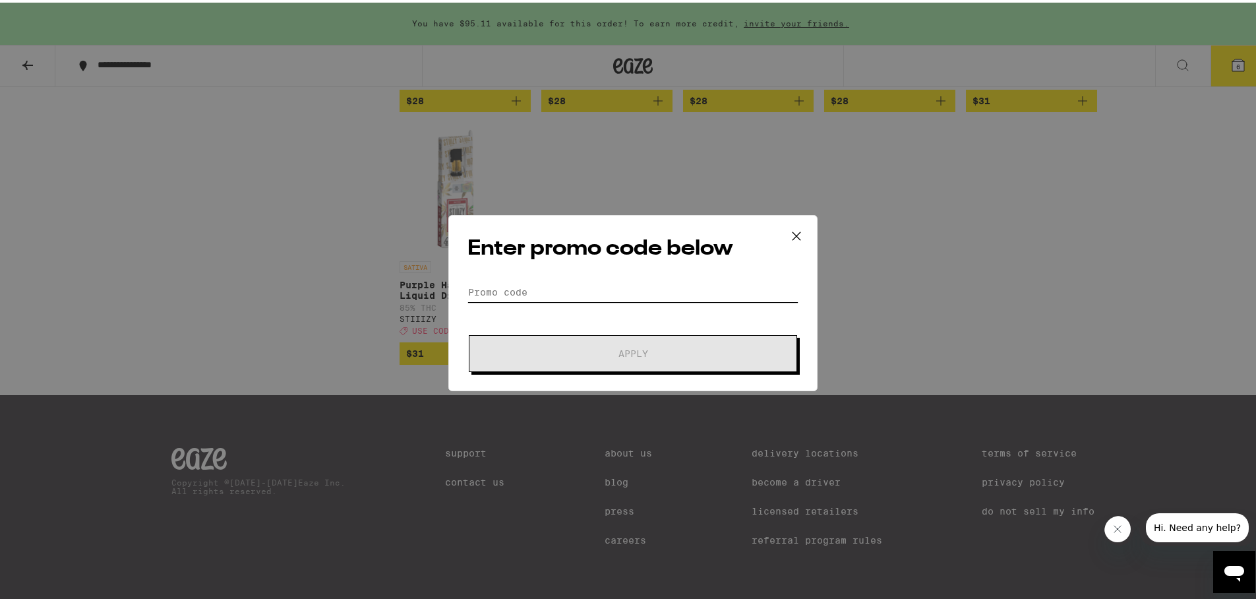
click at [522, 286] on input "Promo Code" at bounding box center [633, 290] width 331 height 20
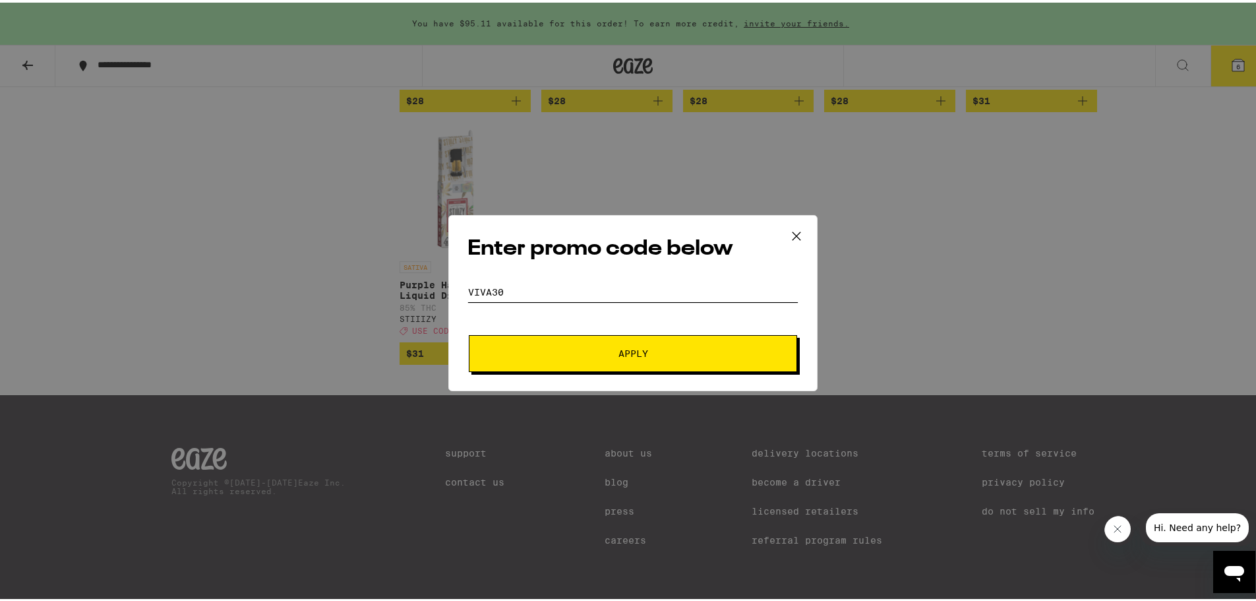
type input "viva30"
click at [598, 345] on button "Apply" at bounding box center [633, 350] width 328 height 37
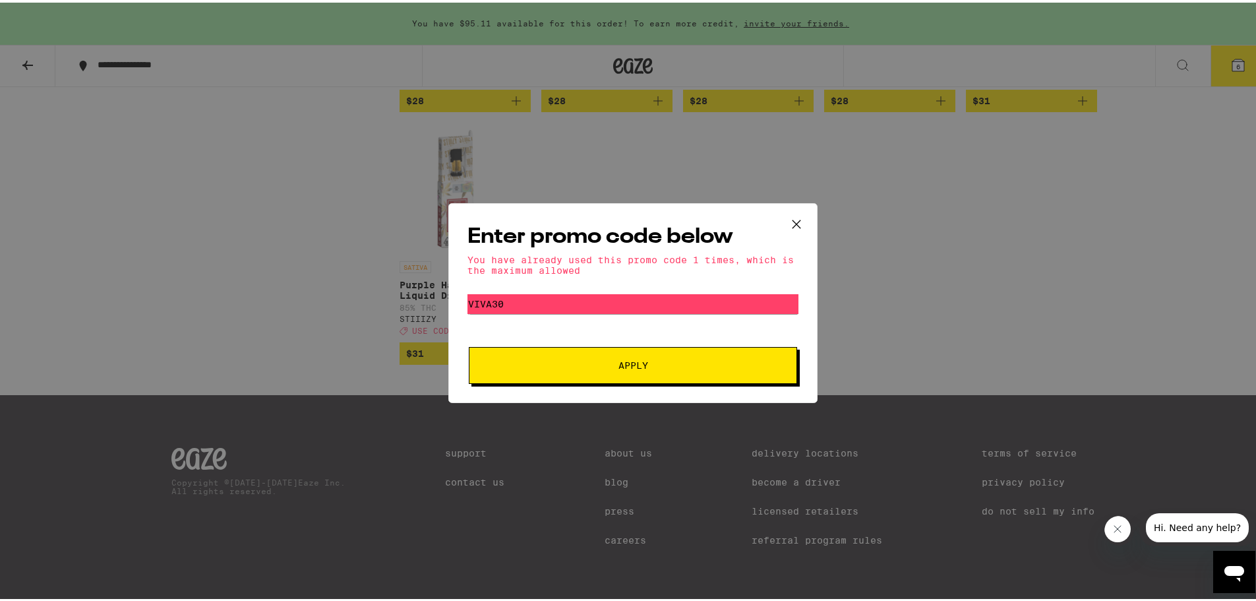
click at [788, 212] on icon at bounding box center [797, 222] width 20 height 20
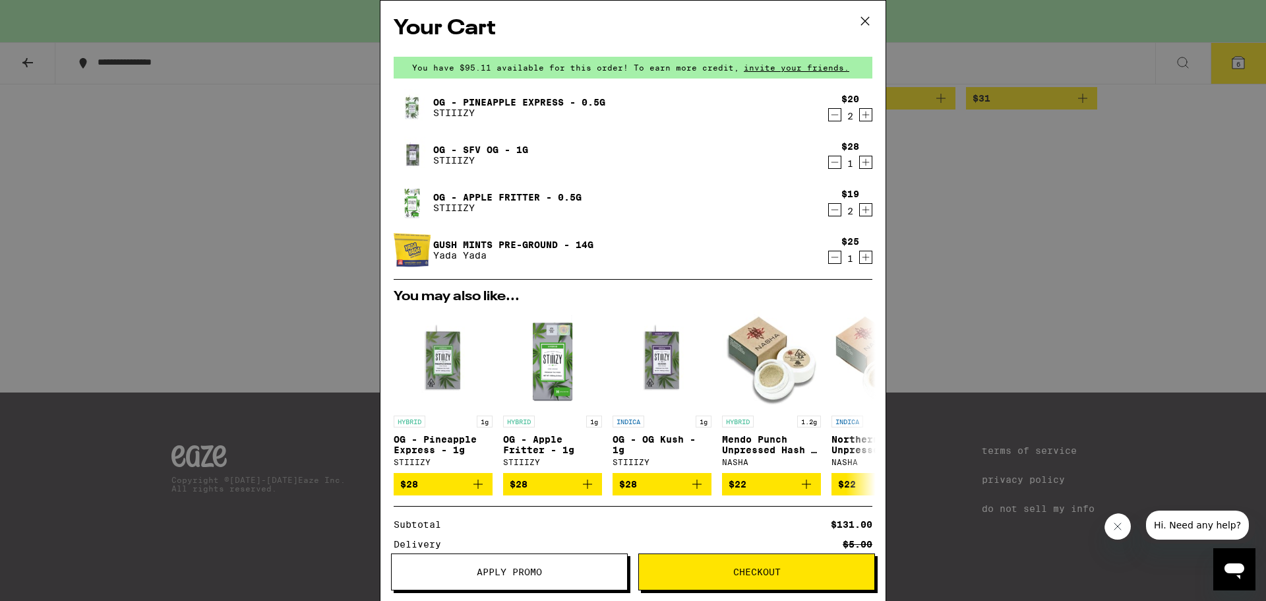
click at [829, 265] on icon "Decrement" at bounding box center [835, 257] width 12 height 16
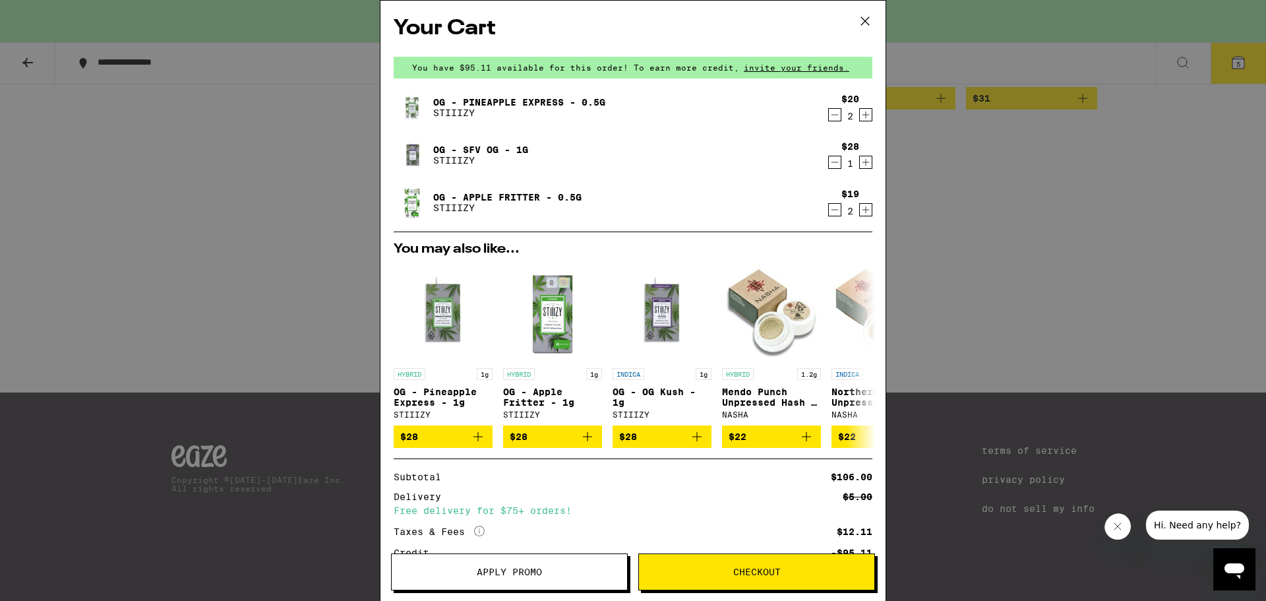
click at [871, 16] on icon at bounding box center [865, 21] width 20 height 20
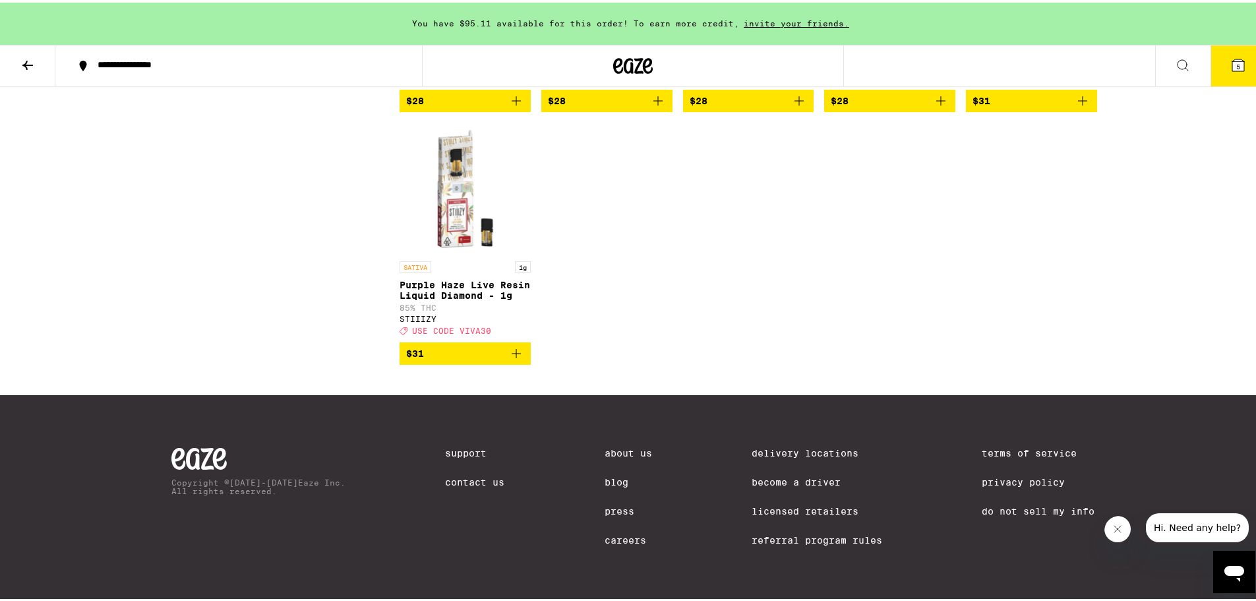
click at [1233, 57] on icon at bounding box center [1239, 63] width 12 height 12
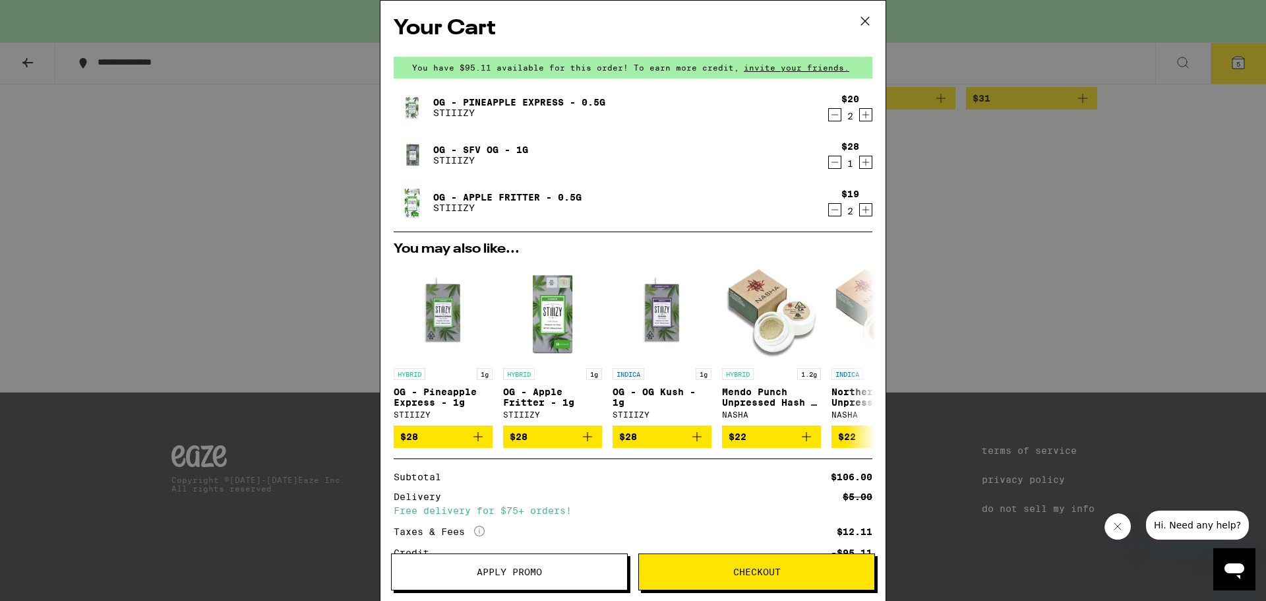
click at [842, 121] on div "2" at bounding box center [851, 116] width 18 height 11
click at [829, 117] on icon "Decrement" at bounding box center [835, 115] width 12 height 16
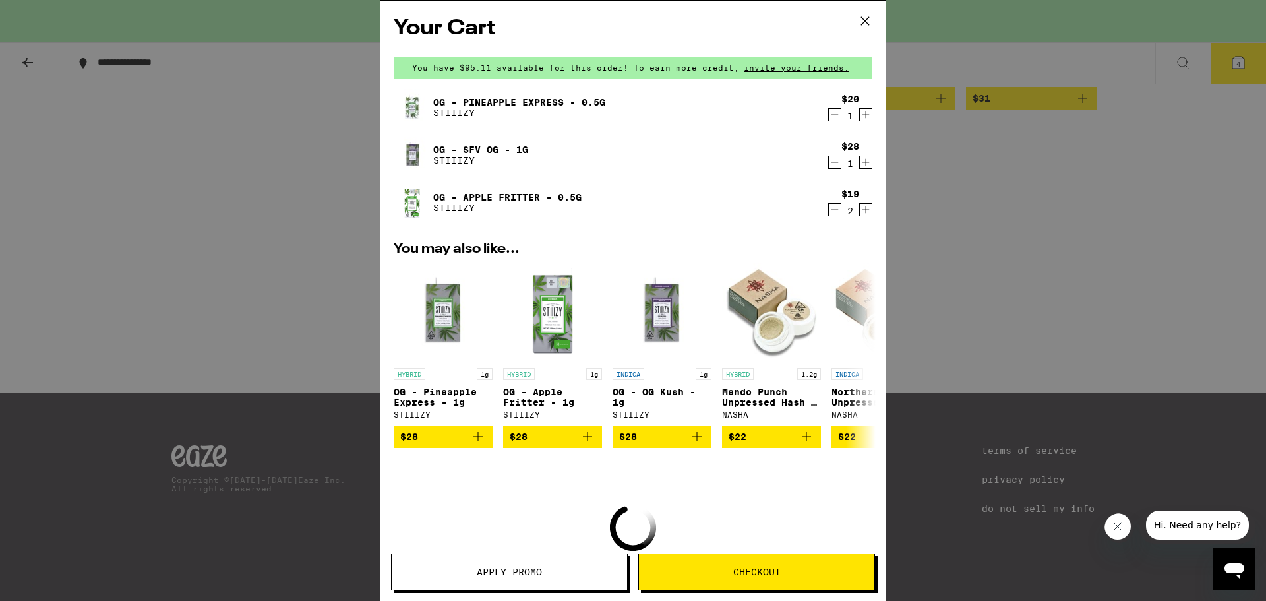
click at [829, 119] on icon "Decrement" at bounding box center [835, 115] width 12 height 16
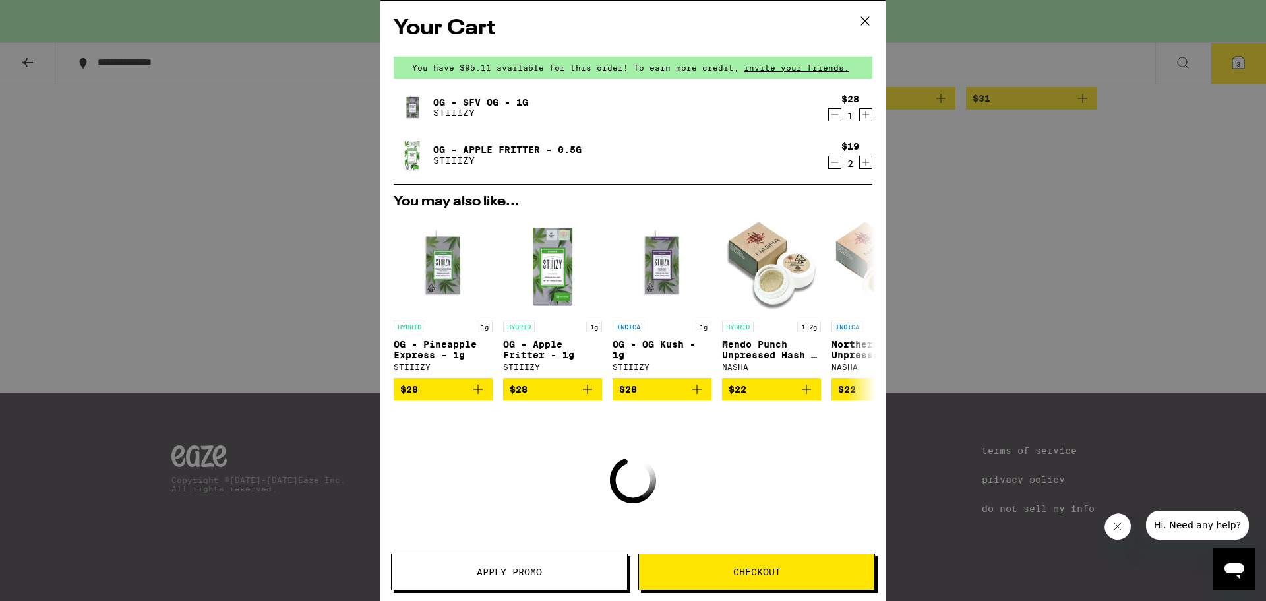
click at [829, 170] on icon "Decrement" at bounding box center [835, 162] width 12 height 16
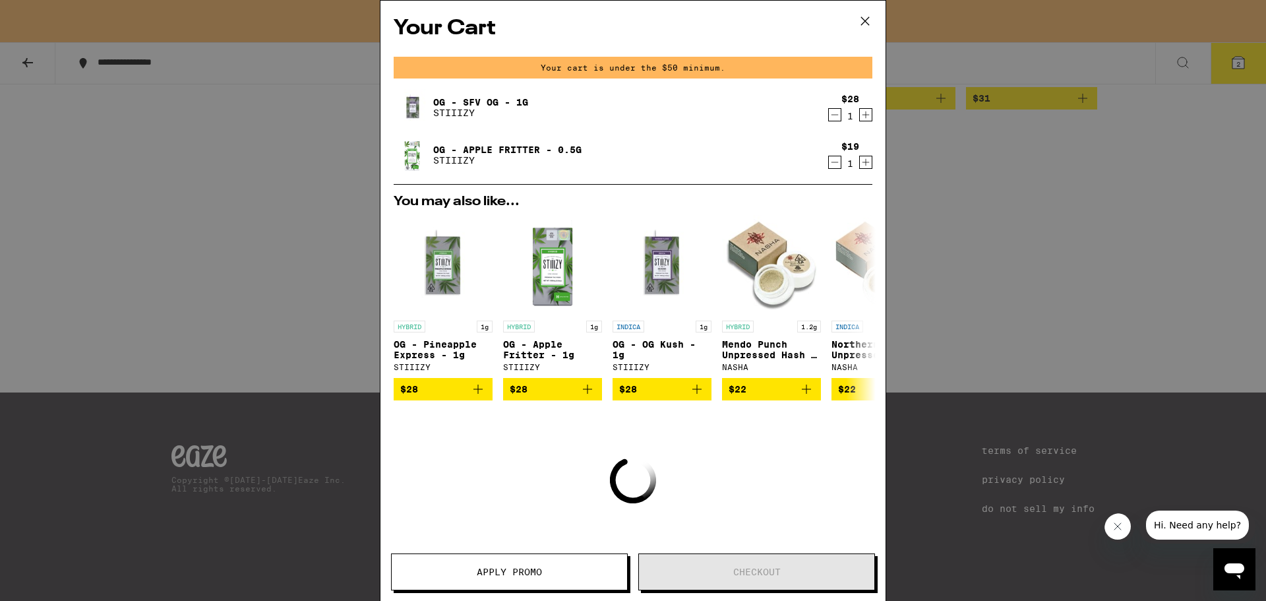
click at [829, 170] on icon "Decrement" at bounding box center [835, 162] width 12 height 16
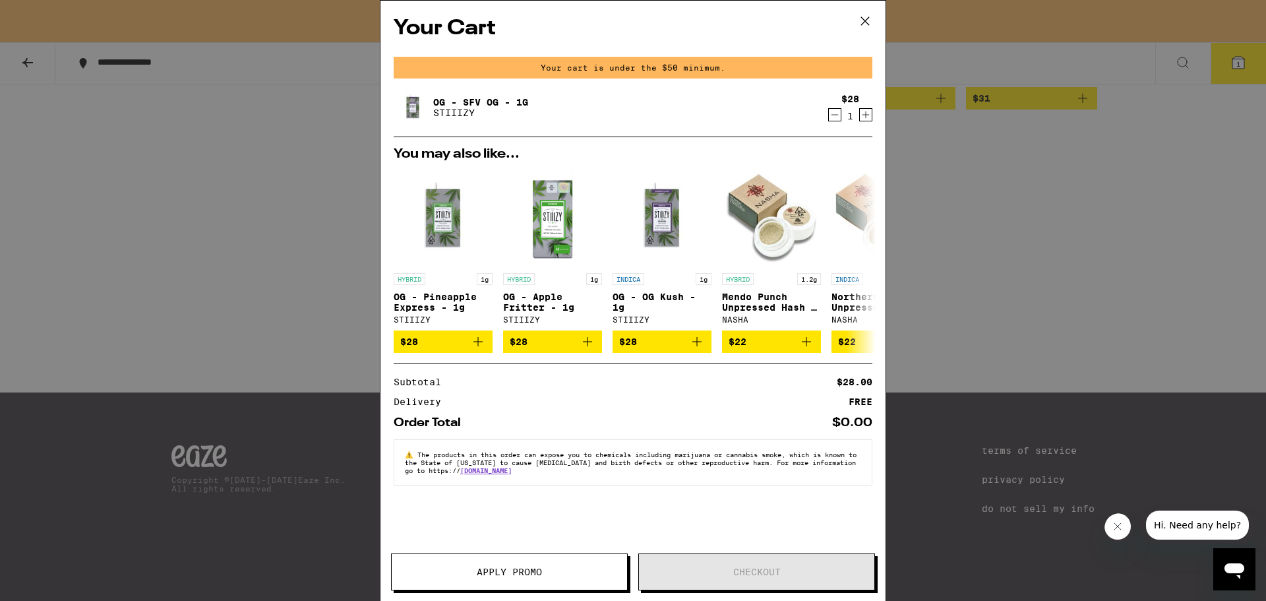
click at [829, 117] on icon "Decrement" at bounding box center [835, 115] width 12 height 16
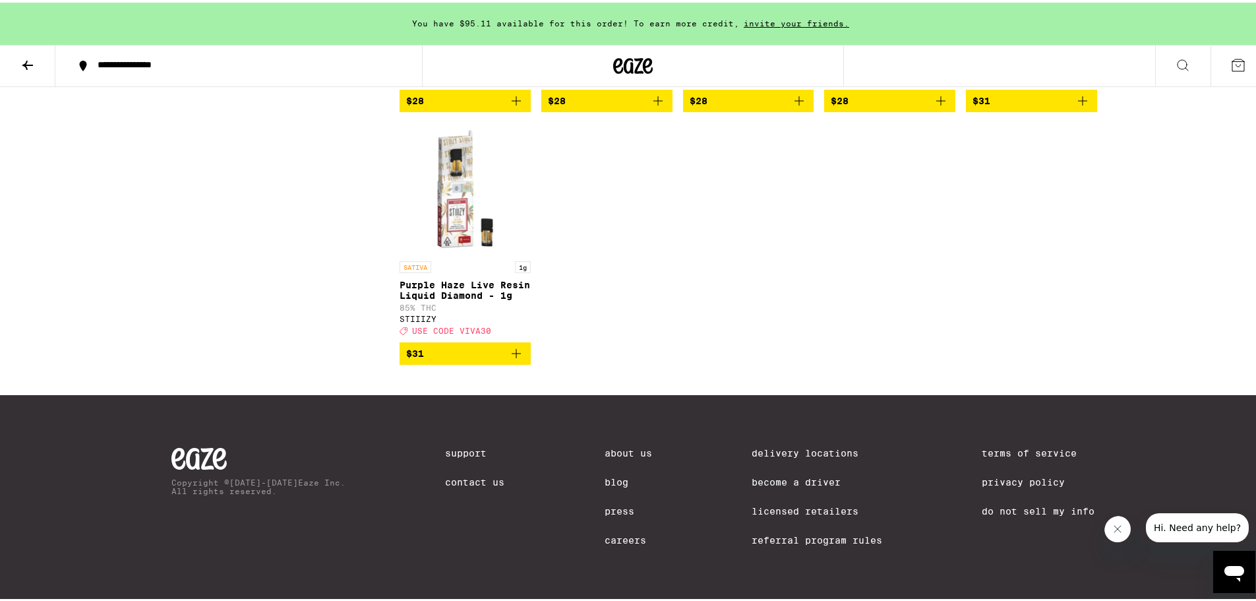
click at [826, 117] on div "Your Cart You have $95.11 available for this order! To earn more credit, invite…" at bounding box center [633, 300] width 1266 height 601
